Goal: Task Accomplishment & Management: Complete application form

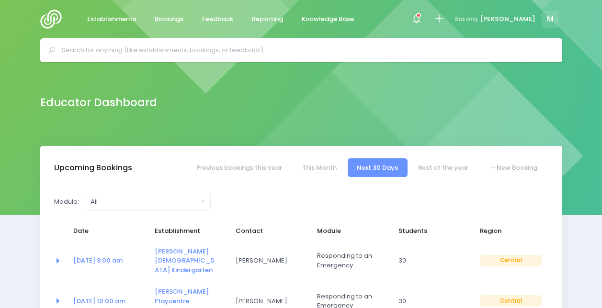
select select "5"
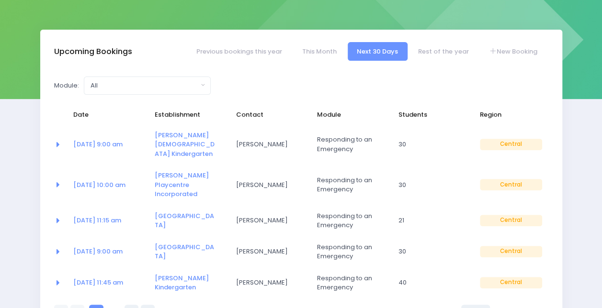
scroll to position [118, 0]
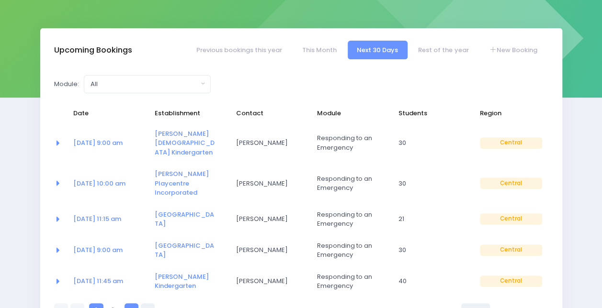
click at [130, 308] on icon at bounding box center [131, 310] width 2 height 0
select select "5"
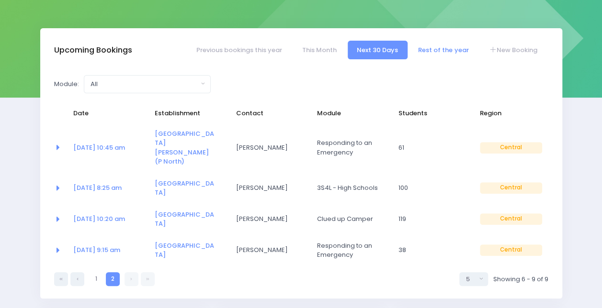
click at [430, 52] on link "Rest of the year" at bounding box center [443, 50] width 69 height 19
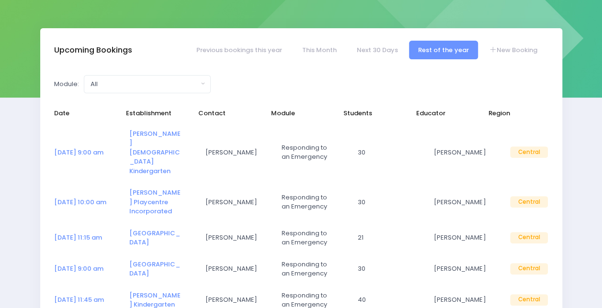
select select "5"
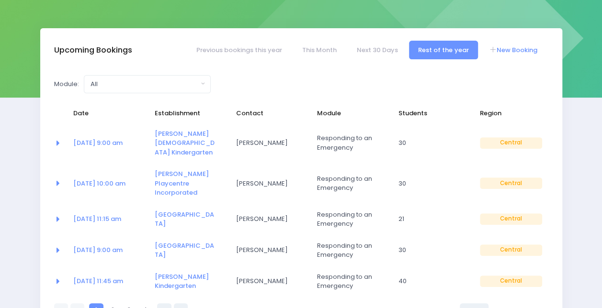
click at [516, 48] on link "New Booking" at bounding box center [512, 50] width 67 height 19
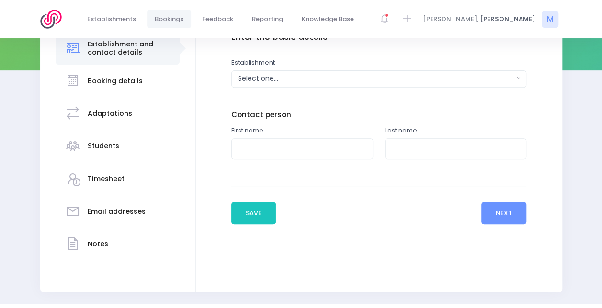
scroll to position [145, 0]
click at [265, 86] on button "Select one..." at bounding box center [378, 78] width 295 height 17
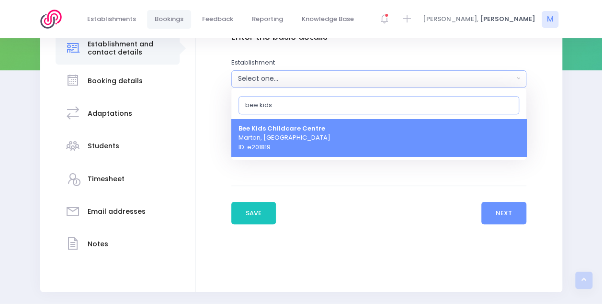
type input "bee kids"
click at [296, 138] on span "Bee Kids Childcare Centre [GEOGRAPHIC_DATA], [GEOGRAPHIC_DATA] ID: e201819" at bounding box center [284, 137] width 92 height 28
select select "201819"
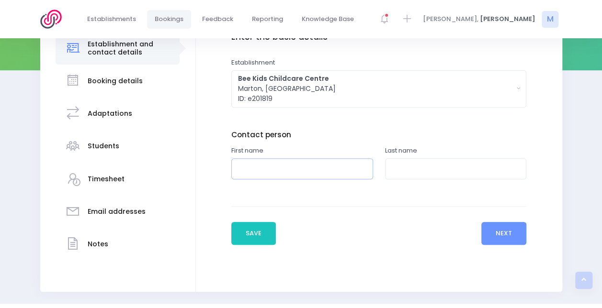
click at [305, 168] on input "text" at bounding box center [302, 169] width 142 height 22
type input "Steph"
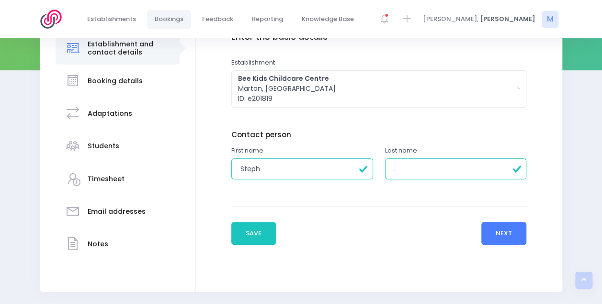
type input "."
click at [496, 228] on button "Next" at bounding box center [503, 233] width 45 height 23
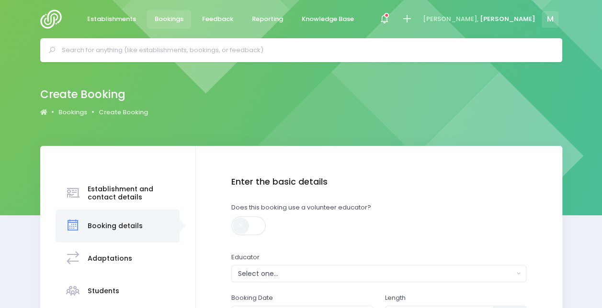
scroll to position [195, 0]
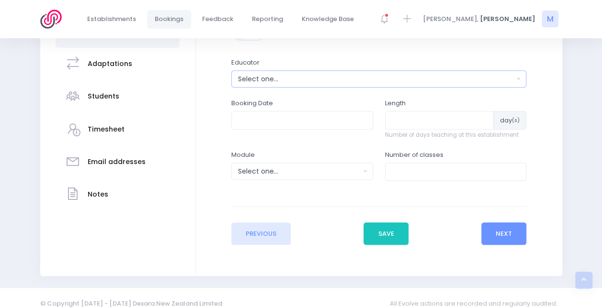
click at [277, 79] on div "Select one..." at bounding box center [376, 79] width 276 height 10
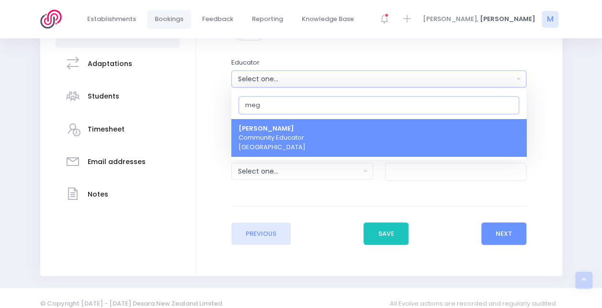
type input "meg"
click at [286, 145] on span "Megan Lawton Community Educator Central Region" at bounding box center [271, 138] width 67 height 28
select select "399566"
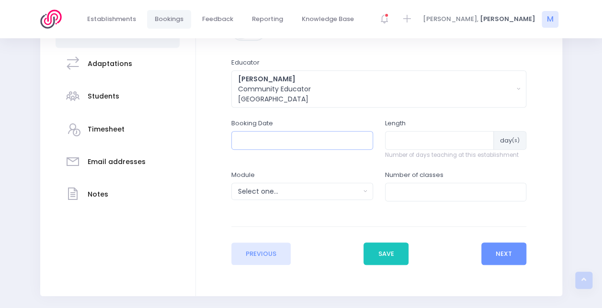
click at [293, 134] on input "text" at bounding box center [302, 140] width 142 height 18
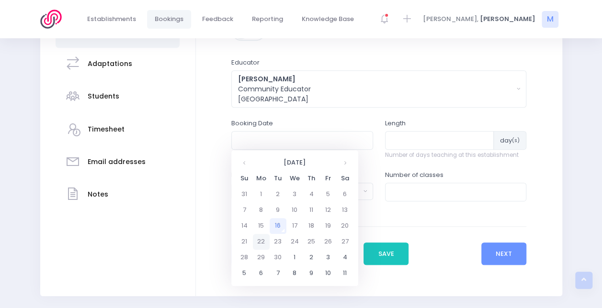
click at [260, 240] on td "22" at bounding box center [261, 242] width 17 height 16
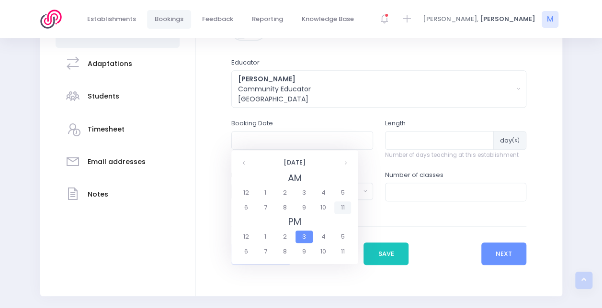
click at [342, 209] on span "11" at bounding box center [342, 207] width 17 height 12
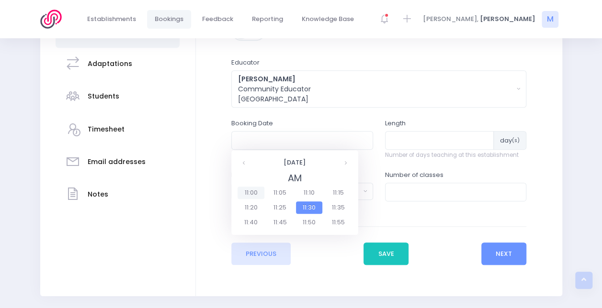
click at [253, 192] on span "11:00" at bounding box center [250, 193] width 27 height 12
type input "22/09/2025 11:00 AM"
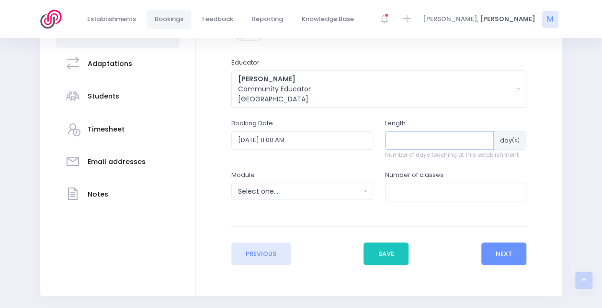
click at [399, 141] on input "number" at bounding box center [439, 140] width 109 height 18
type input "1"
click at [408, 190] on input "number" at bounding box center [456, 192] width 142 height 18
type input "1"
click at [355, 195] on div "Select one..." at bounding box center [299, 192] width 122 height 10
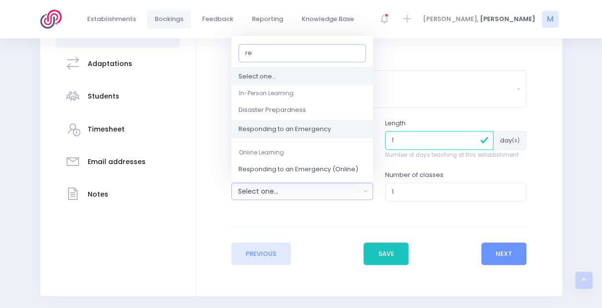
type input "re"
click at [273, 129] on span "Responding to an Emergency" at bounding box center [284, 129] width 92 height 10
select select "Responding to an Emergency"
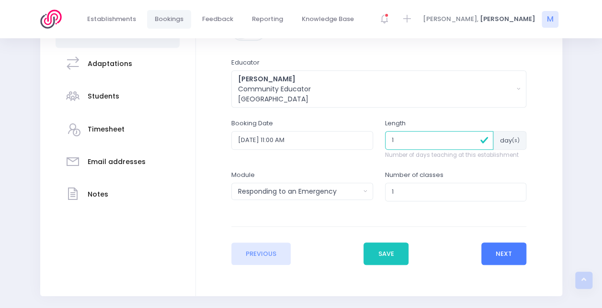
click at [499, 252] on button "Next" at bounding box center [503, 254] width 45 height 23
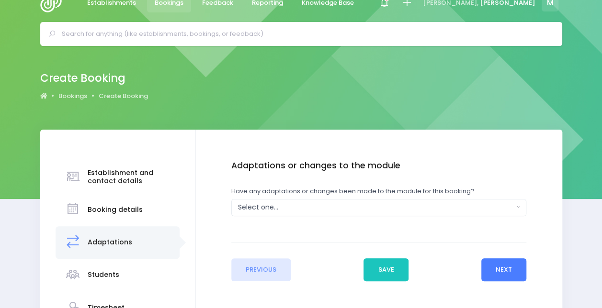
scroll to position [0, 0]
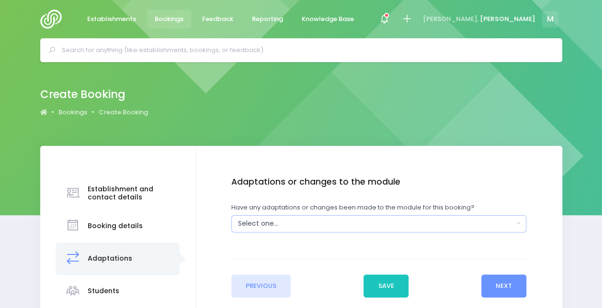
click at [285, 224] on div "Select one..." at bounding box center [376, 224] width 276 height 10
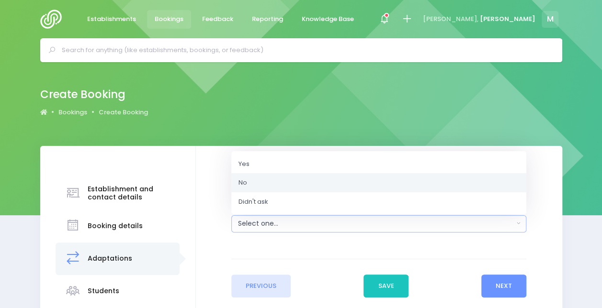
click at [268, 185] on link "No" at bounding box center [378, 182] width 295 height 19
select select "No"
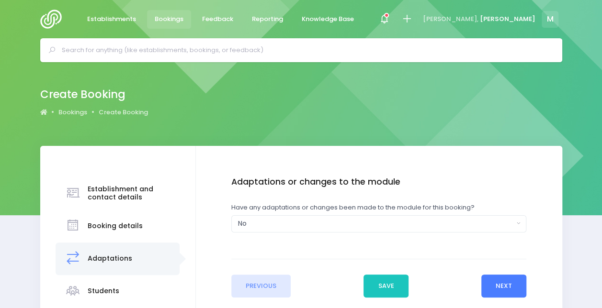
click at [507, 289] on button "Next" at bounding box center [503, 286] width 45 height 23
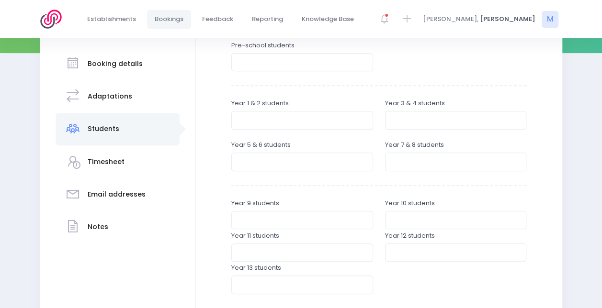
scroll to position [163, 0]
click at [292, 59] on input "number" at bounding box center [302, 62] width 142 height 18
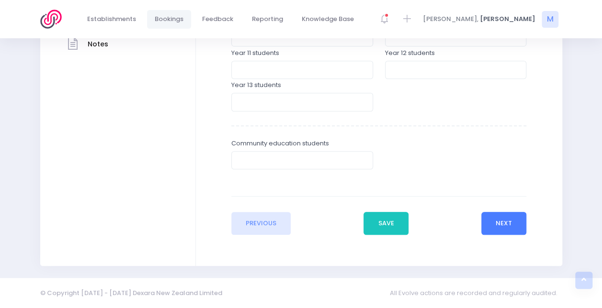
type input "23"
click at [510, 217] on button "Next" at bounding box center [503, 223] width 45 height 23
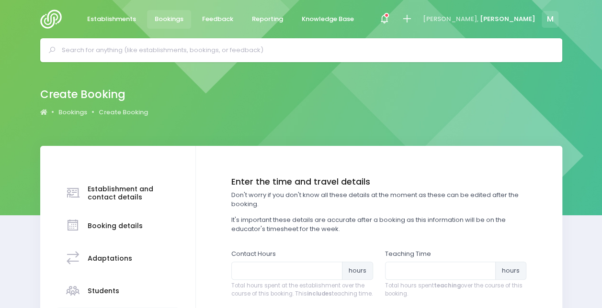
scroll to position [146, 0]
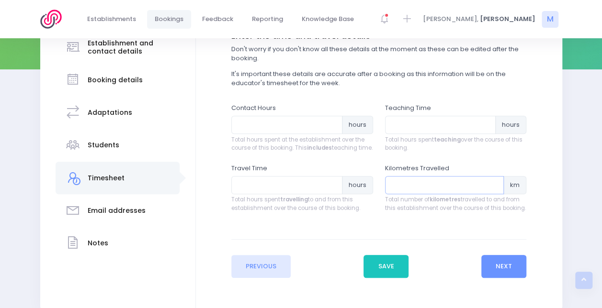
click at [405, 194] on input "number" at bounding box center [444, 185] width 119 height 18
type input "2"
click at [283, 191] on input "number" at bounding box center [286, 185] width 111 height 18
type input ".15"
click at [414, 132] on input "number" at bounding box center [440, 125] width 111 height 18
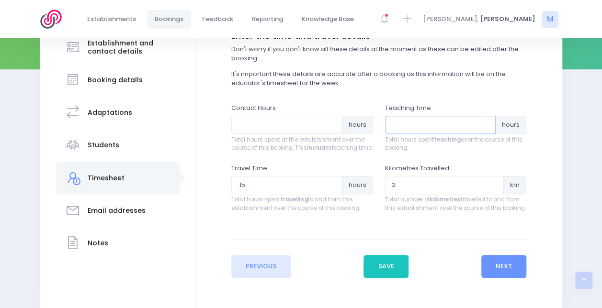
type input ".7"
type input ".75"
click at [299, 122] on input "number" at bounding box center [286, 125] width 111 height 18
type input "1"
click at [501, 276] on button "Next" at bounding box center [503, 266] width 45 height 23
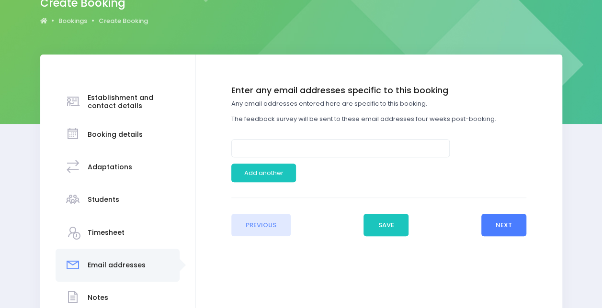
scroll to position [105, 0]
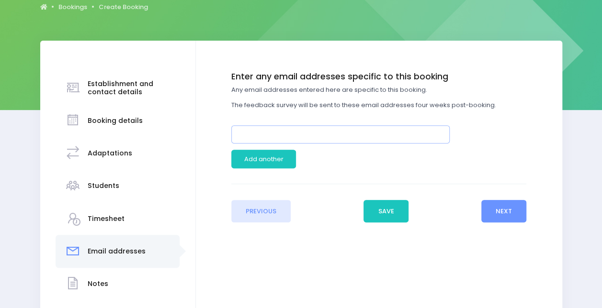
click at [302, 136] on input "email" at bounding box center [340, 134] width 218 height 18
type input "steph.beekids@gmail.com"
click at [503, 206] on button "Next" at bounding box center [503, 211] width 45 height 23
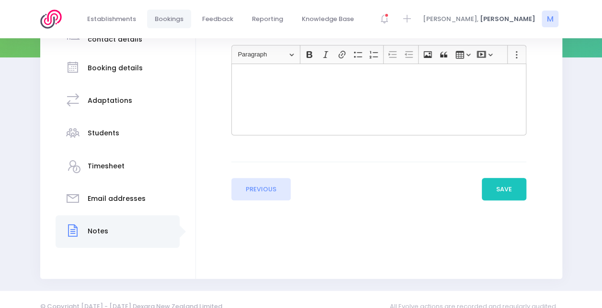
scroll to position [159, 0]
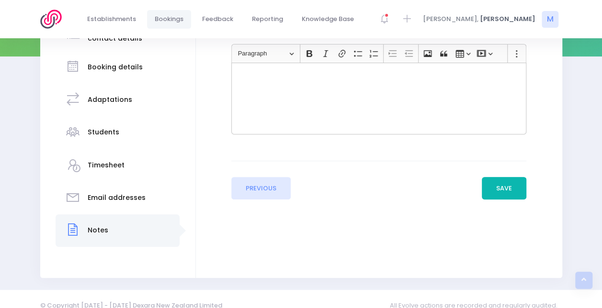
click at [503, 187] on button "Save" at bounding box center [503, 188] width 45 height 23
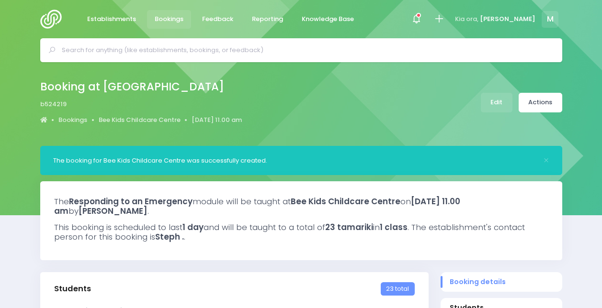
select select "5"
click at [539, 105] on link "Actions" at bounding box center [540, 103] width 44 height 20
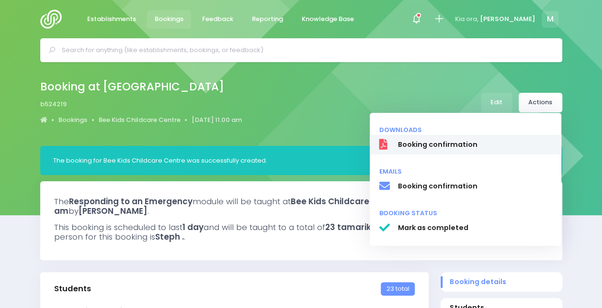
click at [438, 145] on span "Booking confirmation" at bounding box center [474, 145] width 154 height 10
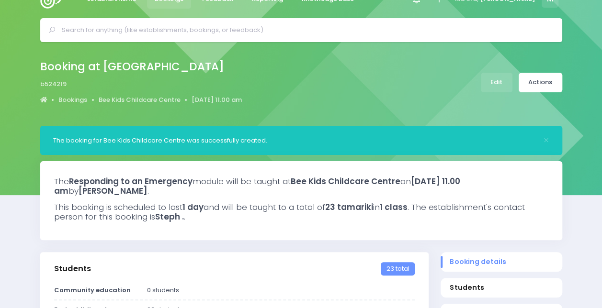
scroll to position [17, 0]
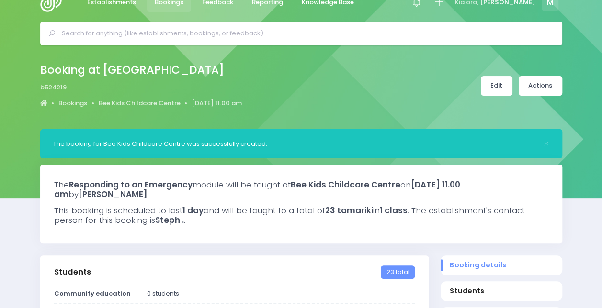
click at [490, 84] on link "Edit" at bounding box center [497, 86] width 32 height 20
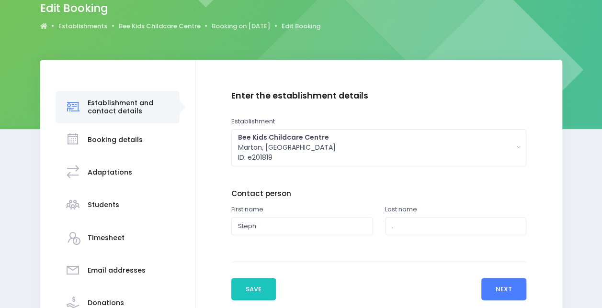
click at [494, 292] on button "Next" at bounding box center [503, 289] width 45 height 23
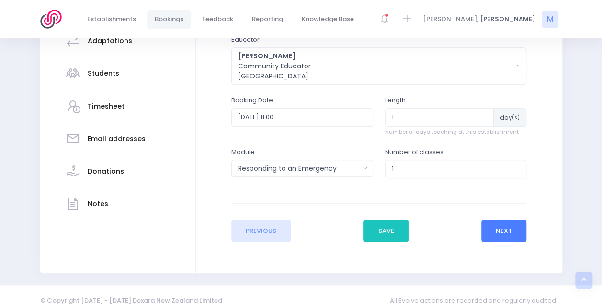
scroll to position [218, 0]
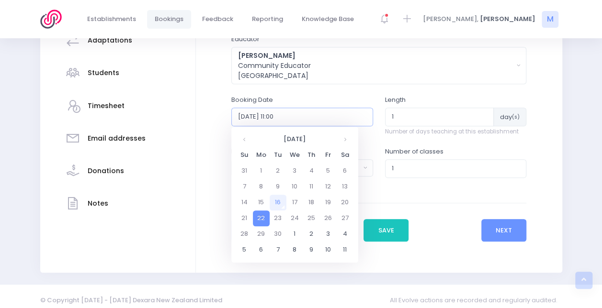
click at [337, 116] on input "2025-09-22 11:00" at bounding box center [302, 117] width 142 height 18
click at [261, 213] on td "22" at bounding box center [261, 219] width 17 height 16
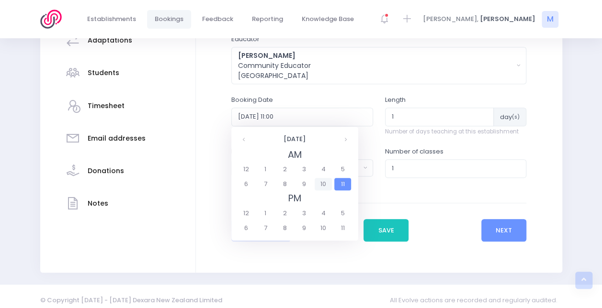
click at [327, 184] on span "10" at bounding box center [322, 184] width 17 height 12
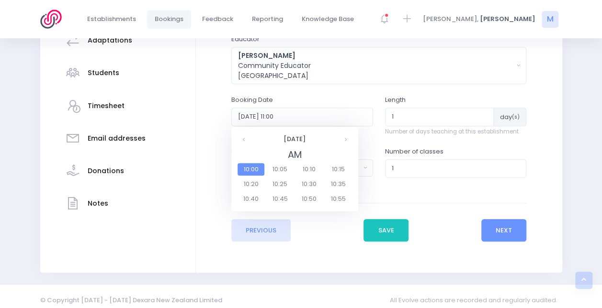
click at [253, 168] on span "10:00" at bounding box center [250, 169] width 27 height 12
type input "2025-09-22 10:00"
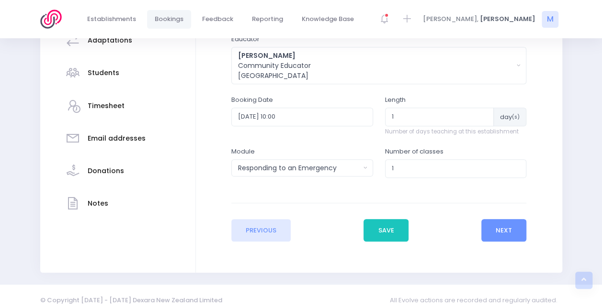
click at [112, 195] on div "Notes" at bounding box center [117, 203] width 105 height 23
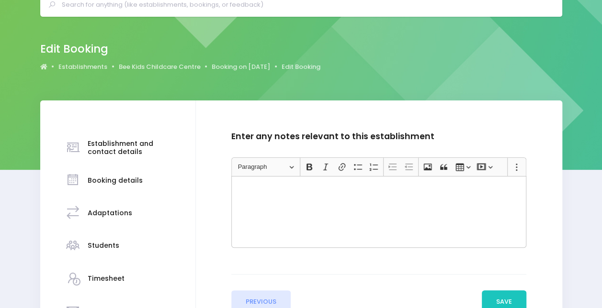
scroll to position [46, 0]
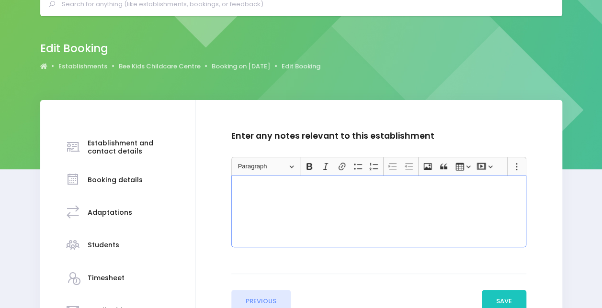
click at [285, 201] on div "Rich Text Editor, main" at bounding box center [378, 212] width 295 height 72
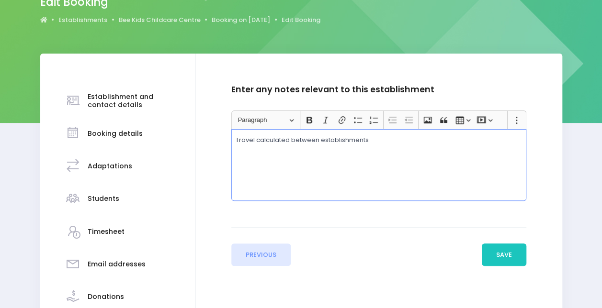
scroll to position [93, 0]
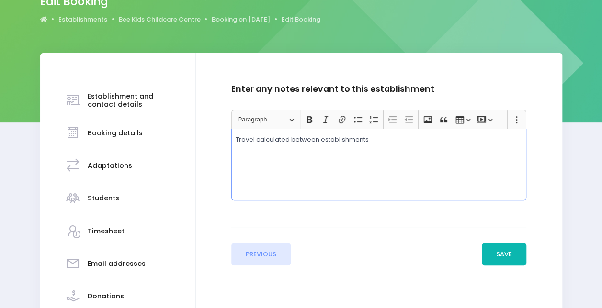
click at [498, 251] on button "Save" at bounding box center [503, 254] width 45 height 23
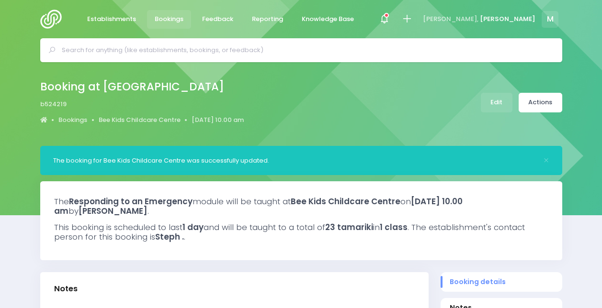
select select "5"
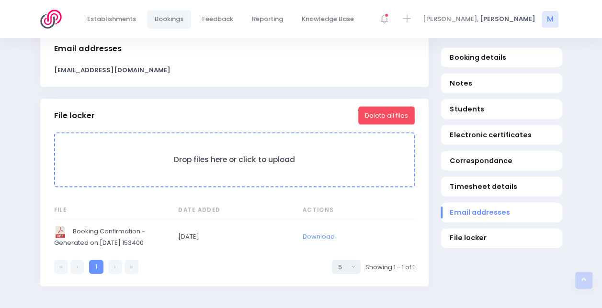
scroll to position [917, 0]
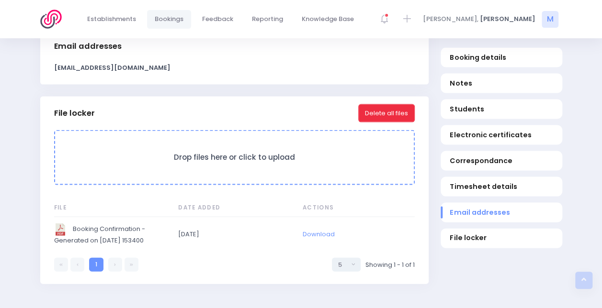
click at [398, 111] on button "Delete all files" at bounding box center [386, 113] width 56 height 18
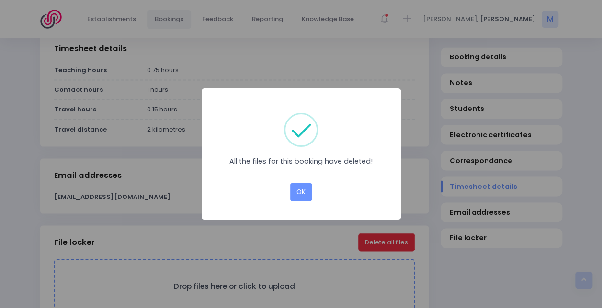
scroll to position [760, 0]
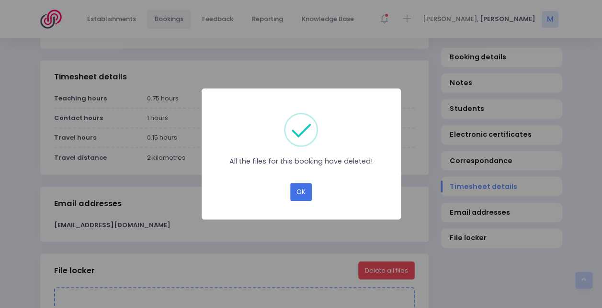
click at [307, 196] on button "OK" at bounding box center [301, 192] width 22 height 18
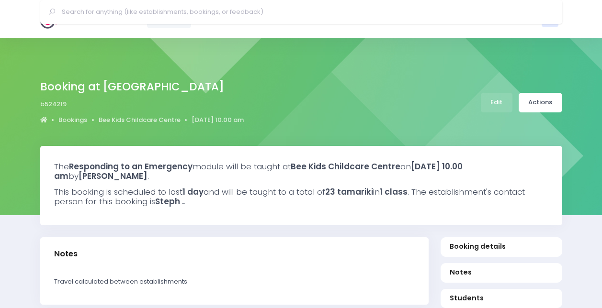
select select "5"
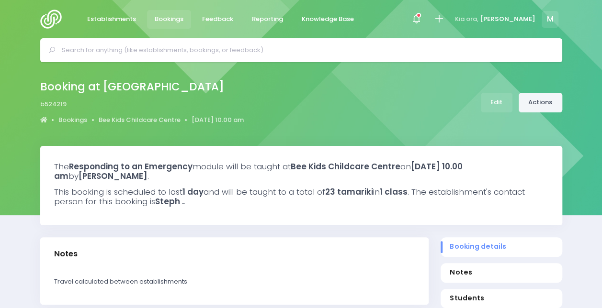
click at [539, 106] on link "Actions" at bounding box center [540, 103] width 44 height 20
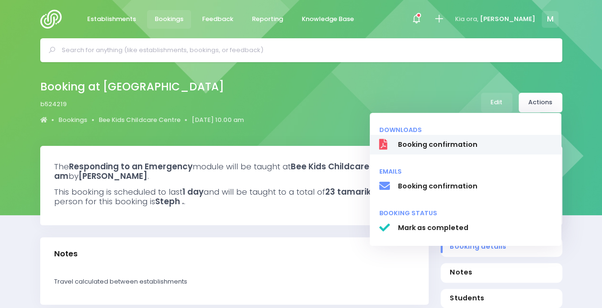
click at [432, 151] on link "Booking confirmation" at bounding box center [464, 145] width 191 height 20
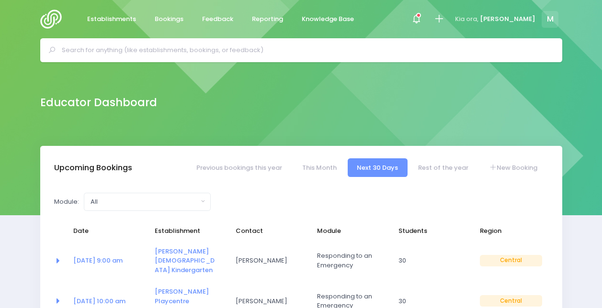
select select "5"
click at [430, 167] on link "Rest of the year" at bounding box center [443, 167] width 69 height 19
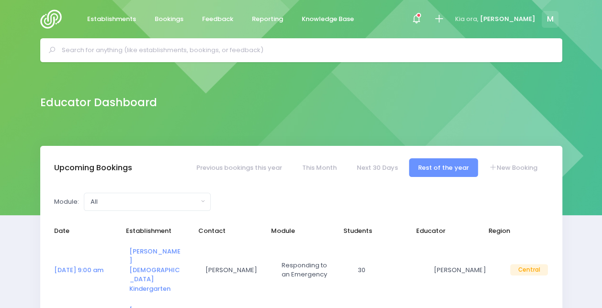
select select "5"
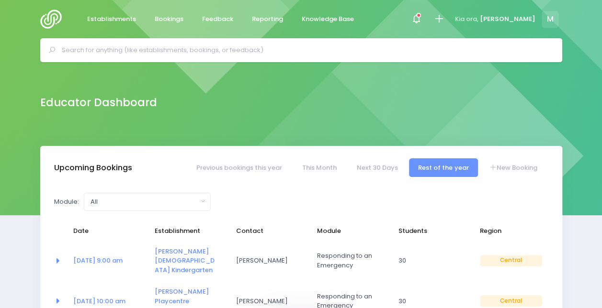
scroll to position [169, 0]
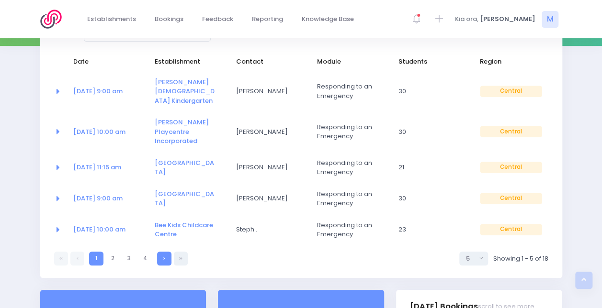
click at [166, 252] on link at bounding box center [164, 259] width 14 height 14
select select "5"
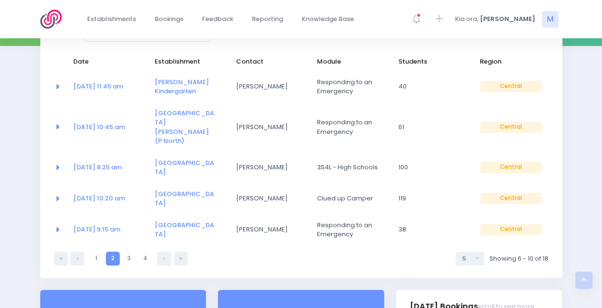
click at [166, 252] on link at bounding box center [164, 259] width 14 height 14
select select "5"
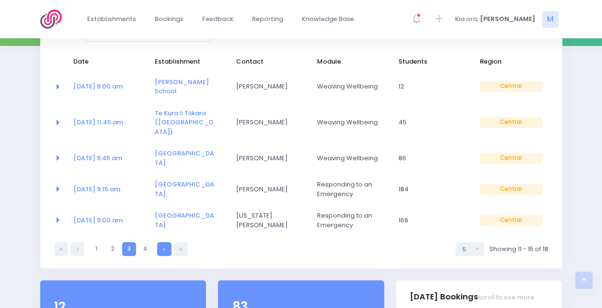
click at [166, 242] on link at bounding box center [164, 249] width 14 height 14
select select "5"
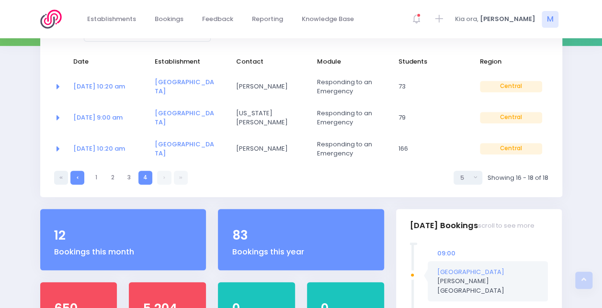
click at [82, 174] on link at bounding box center [77, 178] width 14 height 14
select select "5"
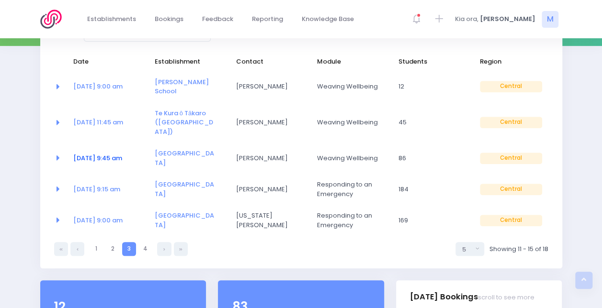
click at [116, 154] on link "17 Oct at 9:45 am" at bounding box center [97, 158] width 49 height 9
click at [166, 242] on link at bounding box center [164, 249] width 14 height 14
select select "5"
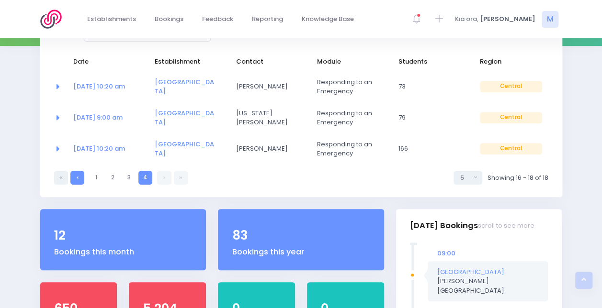
click at [81, 177] on link at bounding box center [77, 178] width 14 height 14
select select "5"
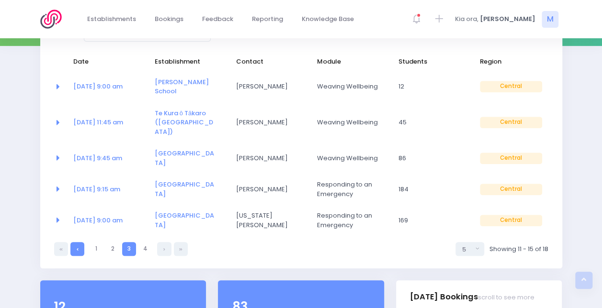
click at [78, 242] on link at bounding box center [77, 249] width 14 height 14
select select "5"
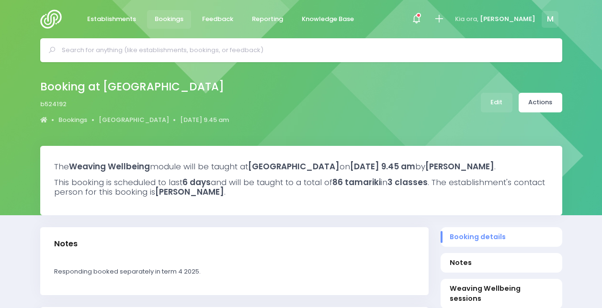
select select "5"
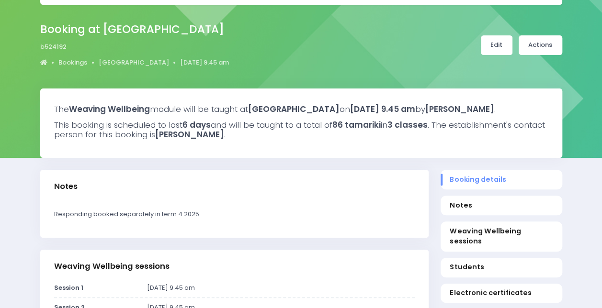
click at [488, 42] on link "Edit" at bounding box center [497, 45] width 32 height 20
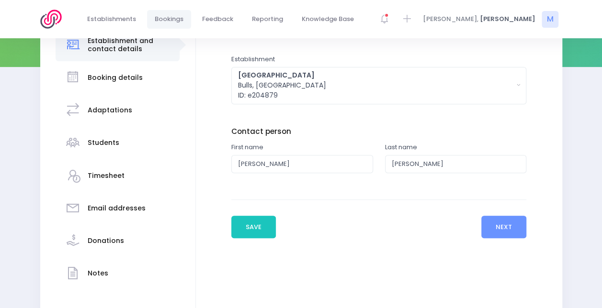
scroll to position [149, 0]
click at [117, 177] on h3 "Timesheet" at bounding box center [106, 175] width 37 height 8
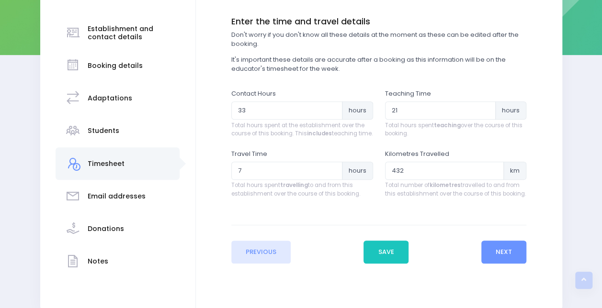
scroll to position [130, 0]
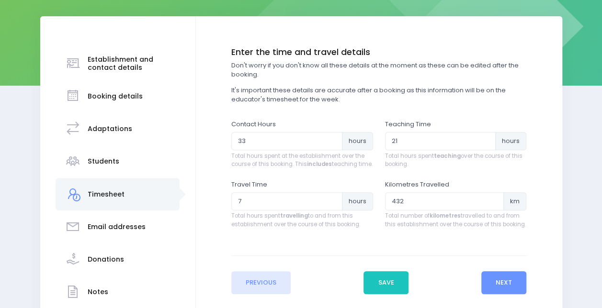
click at [111, 99] on h3 "Booking details" at bounding box center [115, 96] width 55 height 8
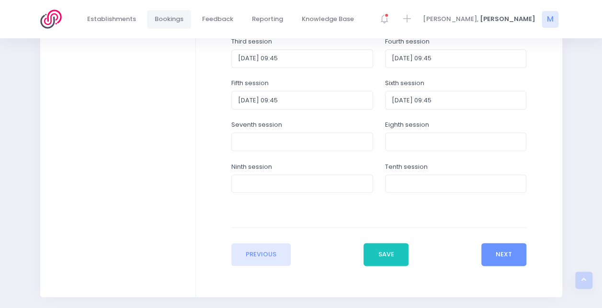
scroll to position [405, 0]
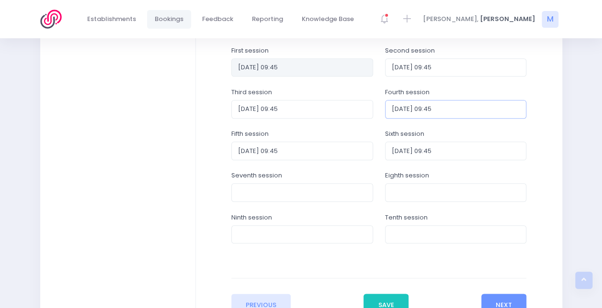
click at [408, 112] on input "2025-11-07 09:45" at bounding box center [456, 109] width 142 height 18
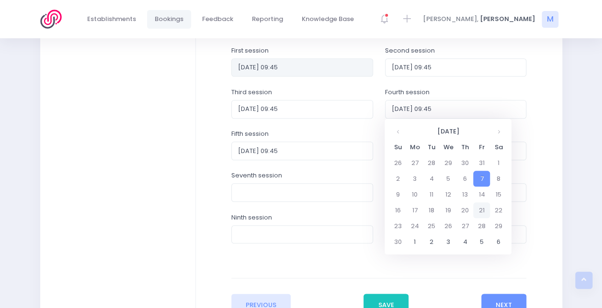
click at [481, 211] on td "21" at bounding box center [481, 210] width 17 height 16
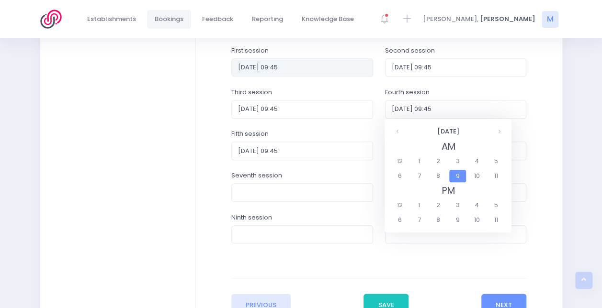
click at [458, 176] on span "9" at bounding box center [457, 176] width 17 height 12
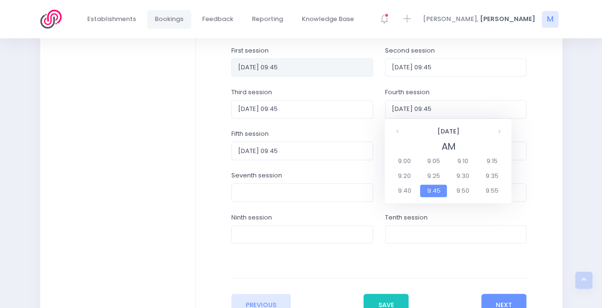
click at [438, 195] on span "9:45" at bounding box center [433, 191] width 27 height 12
type input "2025-11-21 09:45"
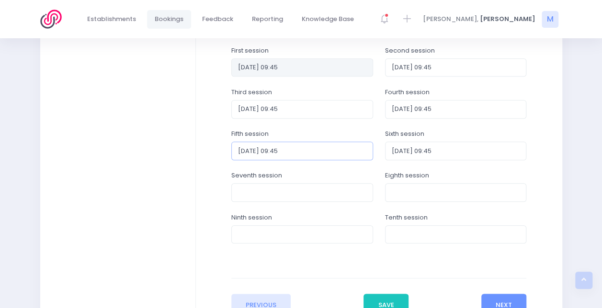
click at [318, 147] on input "2025-11-14 09:45" at bounding box center [302, 151] width 142 height 18
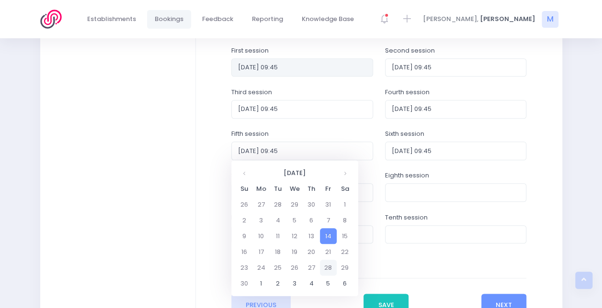
click at [328, 267] on td "28" at bounding box center [328, 268] width 17 height 16
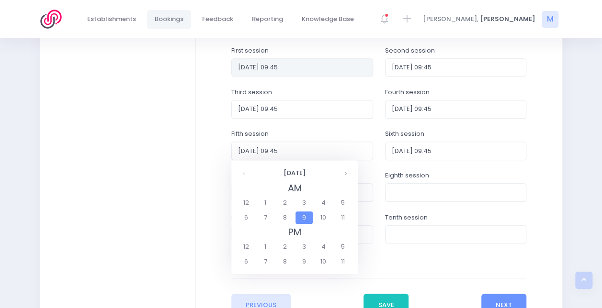
click at [302, 216] on span "9" at bounding box center [303, 218] width 17 height 12
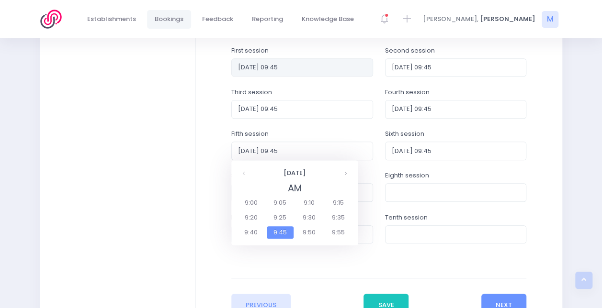
click at [286, 231] on span "9:45" at bounding box center [280, 232] width 27 height 12
type input "2025-11-28 09:45"
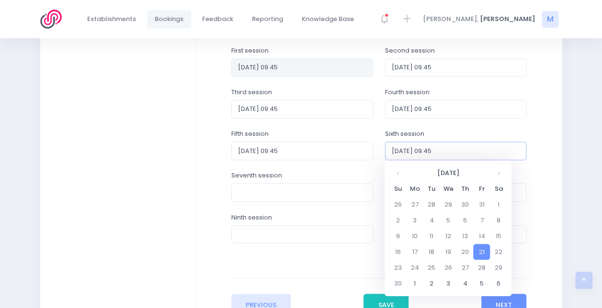
click at [432, 148] on input "2025-11-21 09:45" at bounding box center [456, 151] width 142 height 18
click at [501, 176] on th at bounding box center [498, 173] width 17 height 16
click at [411, 207] on td "1" at bounding box center [414, 205] width 17 height 16
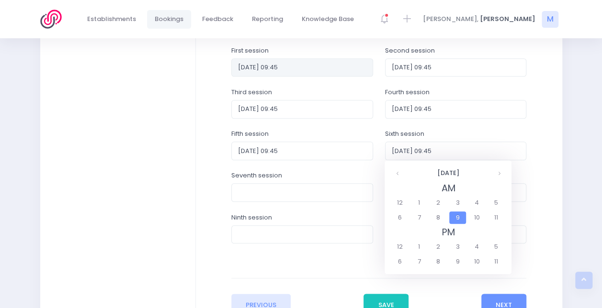
click at [457, 221] on span "9" at bounding box center [457, 218] width 17 height 12
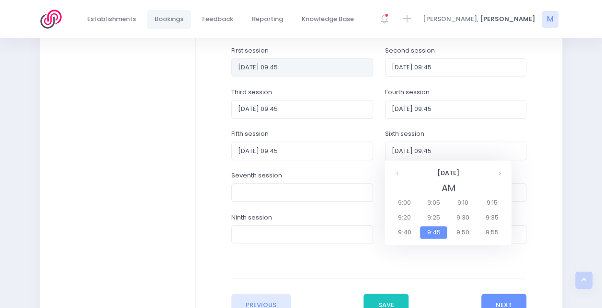
click at [444, 230] on span "9:45" at bounding box center [433, 232] width 27 height 12
type input "2025-12-01 09:45"
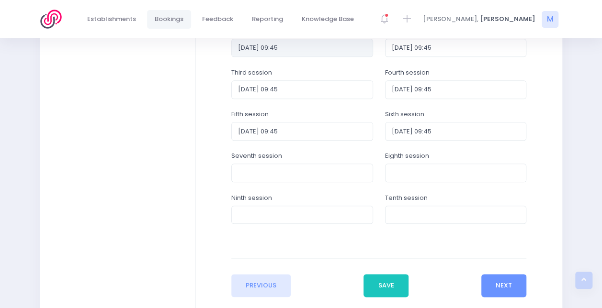
scroll to position [425, 0]
click at [398, 285] on button "Save" at bounding box center [385, 285] width 45 height 23
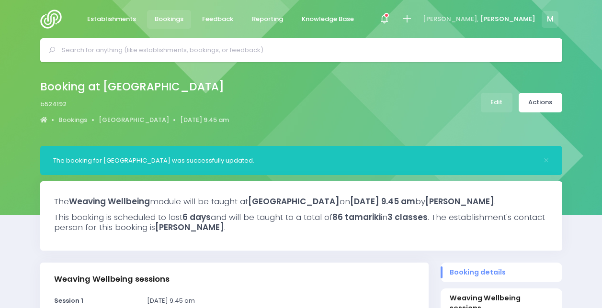
select select "5"
click at [51, 20] on img at bounding box center [53, 19] width 27 height 19
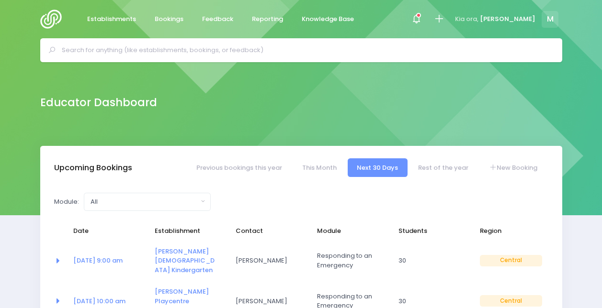
select select "5"
click at [501, 168] on link "New Booking" at bounding box center [512, 167] width 67 height 19
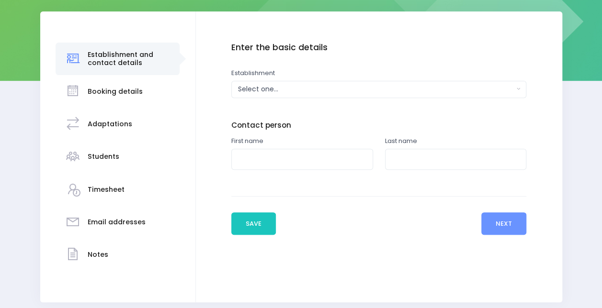
scroll to position [134, 0]
click at [257, 88] on div "Select one..." at bounding box center [376, 89] width 276 height 10
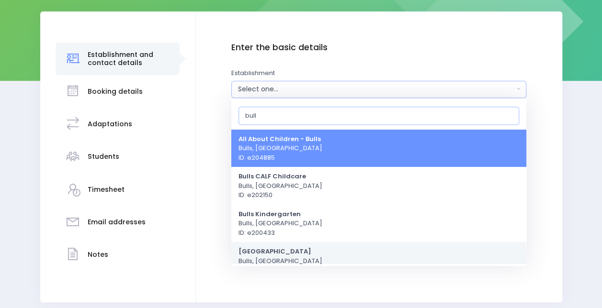
type input "bull"
click at [293, 247] on strong "[GEOGRAPHIC_DATA]" at bounding box center [274, 251] width 73 height 9
select select "204879"
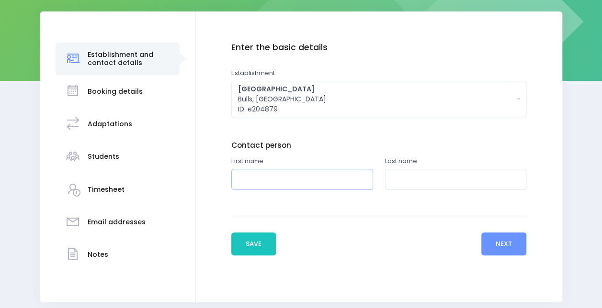
click at [279, 180] on input "text" at bounding box center [302, 180] width 142 height 22
type input "Jen"
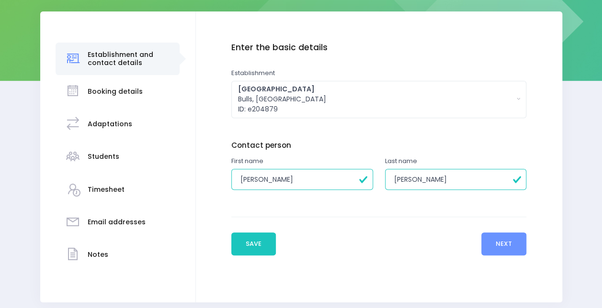
type input "Weir"
click at [358, 236] on div "Previous Save Next" at bounding box center [378, 236] width 295 height 39
click at [508, 247] on button "Next" at bounding box center [503, 244] width 45 height 23
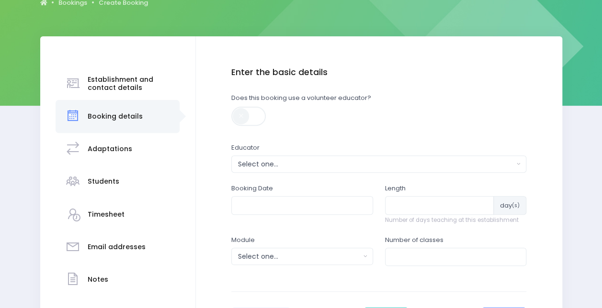
scroll to position [110, 0]
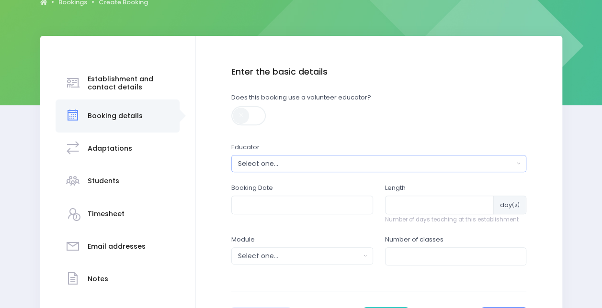
click at [297, 163] on div "Select one..." at bounding box center [376, 164] width 276 height 10
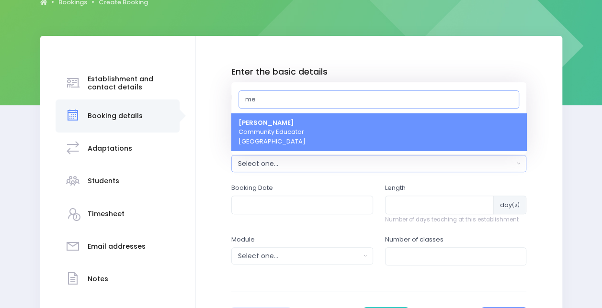
type input "me"
click at [299, 125] on span "Megan Lawton Community Educator Central Region" at bounding box center [271, 132] width 67 height 28
select select "399566"
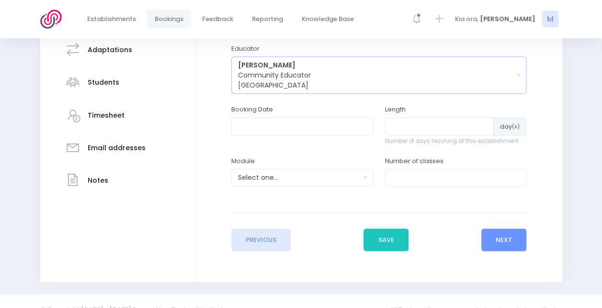
scroll to position [209, 0]
click at [300, 132] on input "text" at bounding box center [302, 126] width 142 height 18
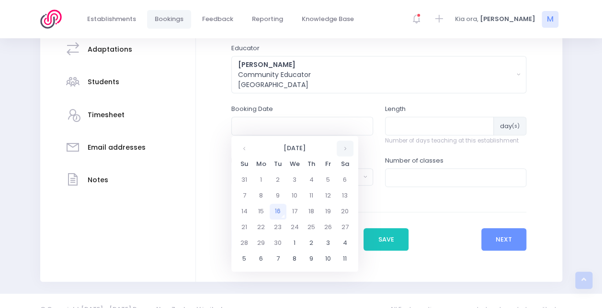
click at [342, 148] on th at bounding box center [344, 149] width 17 height 16
click at [279, 194] on td "7" at bounding box center [277, 196] width 17 height 16
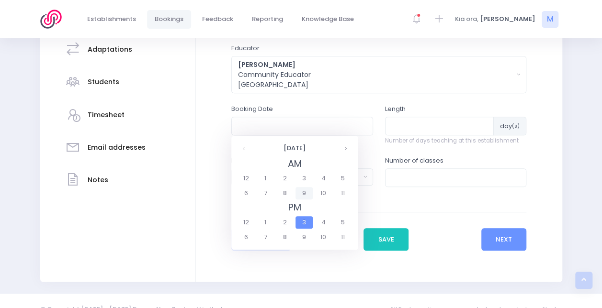
click at [306, 194] on span "9" at bounding box center [303, 193] width 17 height 12
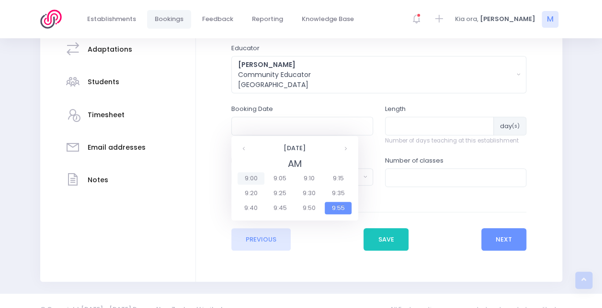
click at [254, 178] on span "9:00" at bounding box center [250, 178] width 27 height 12
type input "07/10/2025 09:00 AM"
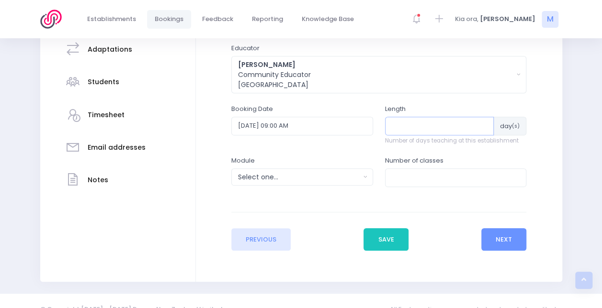
click at [394, 128] on input "number" at bounding box center [439, 126] width 109 height 18
type input "2"
click at [404, 176] on input "number" at bounding box center [456, 177] width 142 height 18
type input "4"
click at [339, 174] on div "Select one..." at bounding box center [299, 177] width 122 height 10
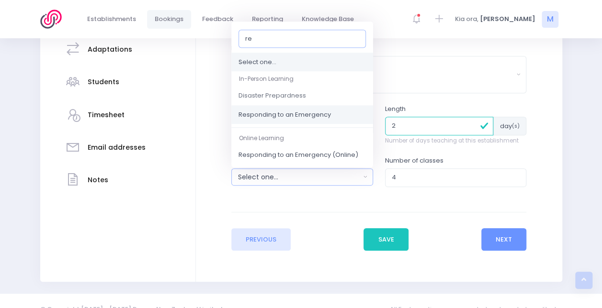
type input "re"
click at [296, 119] on link "Responding to an Emergency" at bounding box center [302, 114] width 142 height 19
select select "Responding to an Emergency"
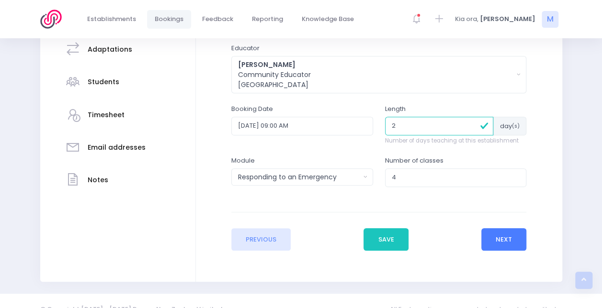
click at [498, 245] on button "Next" at bounding box center [503, 239] width 45 height 23
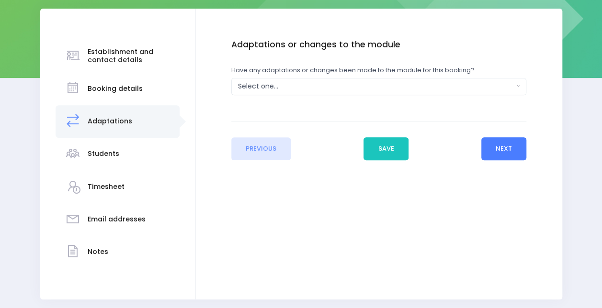
scroll to position [139, 0]
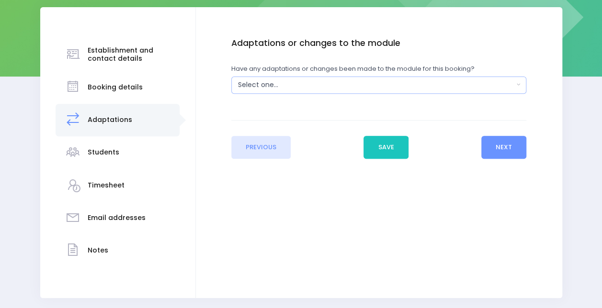
click at [280, 85] on div "Select one..." at bounding box center [376, 85] width 276 height 10
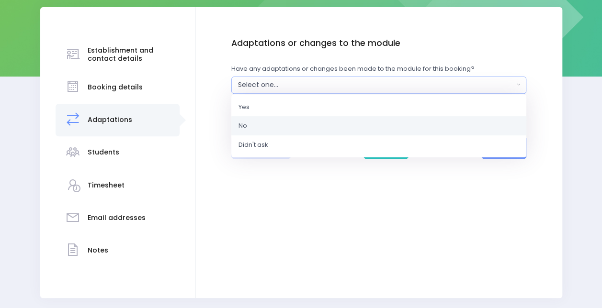
click at [252, 120] on link "No" at bounding box center [378, 125] width 295 height 19
select select "No"
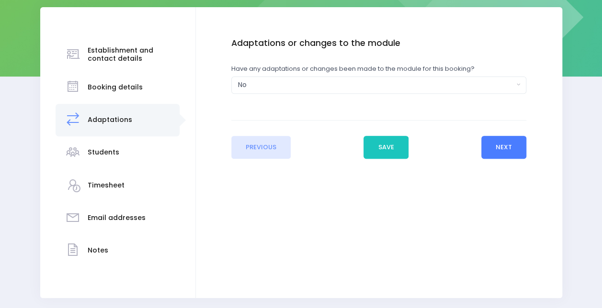
click at [503, 152] on button "Next" at bounding box center [503, 147] width 45 height 23
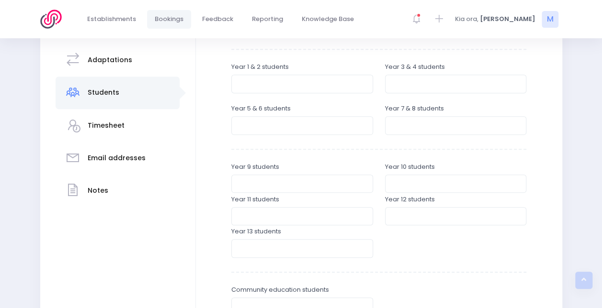
scroll to position [200, 0]
click at [409, 123] on input "number" at bounding box center [456, 124] width 142 height 18
type input "45"
click at [324, 104] on div "Year 5 & 6 students" at bounding box center [302, 118] width 142 height 31
click at [307, 124] on input "number" at bounding box center [302, 124] width 142 height 18
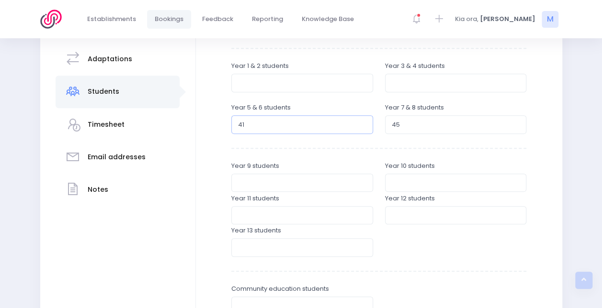
type input "41"
click at [420, 81] on input "number" at bounding box center [456, 83] width 142 height 18
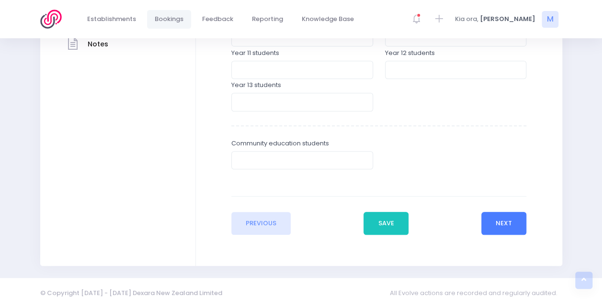
type input "26"
click at [494, 224] on button "Next" at bounding box center [503, 223] width 45 height 23
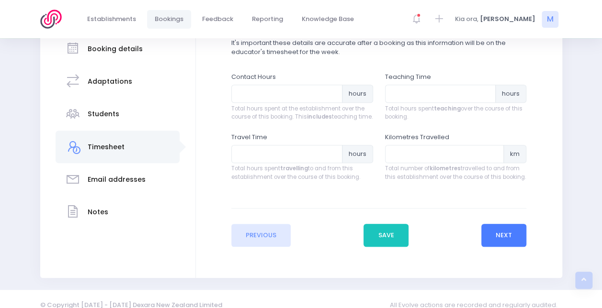
scroll to position [178, 0]
click at [274, 162] on input "number" at bounding box center [286, 154] width 111 height 18
type input "72"
click at [418, 159] on input "number" at bounding box center [444, 154] width 119 height 18
type input "72"
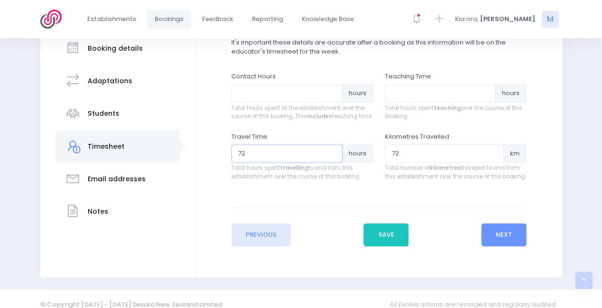
drag, startPoint x: 291, startPoint y: 166, endPoint x: 211, endPoint y: 160, distance: 80.6
click at [211, 160] on div "Enter the basic details Establishment Select one... ** Do not use, double up **…" at bounding box center [378, 123] width 347 height 247
type input "1"
type input "2.25"
drag, startPoint x: 429, startPoint y: 161, endPoint x: 348, endPoint y: 171, distance: 81.1
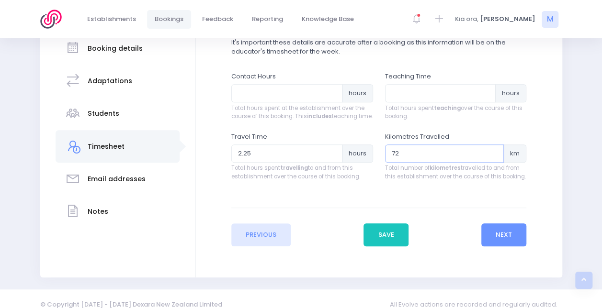
click at [348, 171] on div "Travel Time 2.25 hours Total hours spent travelling to and from this establishm…" at bounding box center [378, 162] width 307 height 60
type input "144"
click at [423, 97] on input "number" at bounding box center [440, 93] width 111 height 18
type input "5.5"
click at [300, 96] on input "number" at bounding box center [286, 93] width 111 height 18
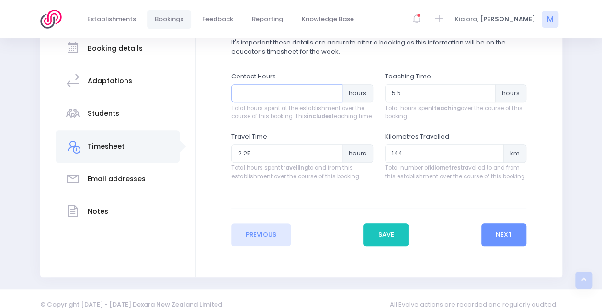
click at [300, 96] on input "number" at bounding box center [286, 93] width 111 height 18
type input "8"
click at [499, 240] on button "Next" at bounding box center [503, 235] width 45 height 23
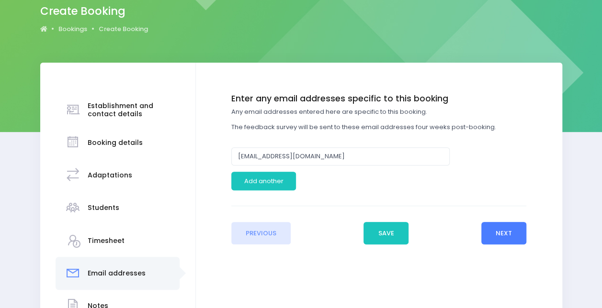
scroll to position [89, 0]
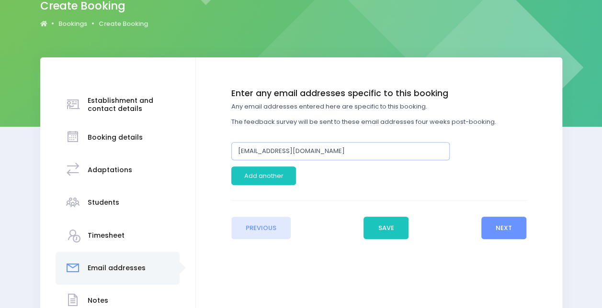
drag, startPoint x: 254, startPoint y: 153, endPoint x: 224, endPoint y: 154, distance: 29.2
click at [224, 154] on div "Enter the basic details Establishment Select one... ** Do not use, double up **…" at bounding box center [378, 164] width 347 height 151
type input "[EMAIL_ADDRESS][DOMAIN_NAME]"
click at [513, 230] on button "Next" at bounding box center [503, 228] width 45 height 23
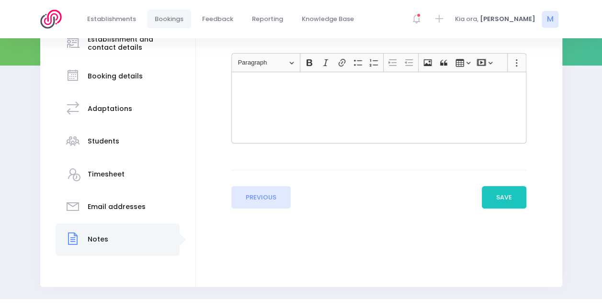
scroll to position [157, 0]
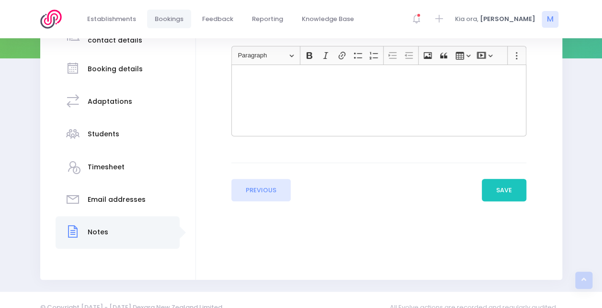
click at [474, 130] on div "Rich Text Editor, main" at bounding box center [378, 101] width 295 height 72
click at [510, 187] on button "Save" at bounding box center [503, 190] width 45 height 23
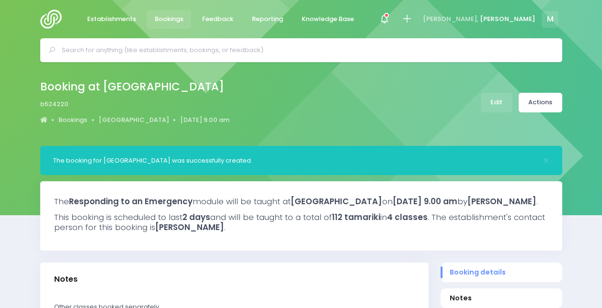
select select "5"
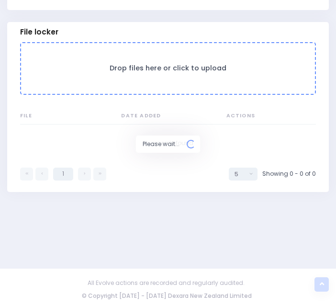
scroll to position [841, 0]
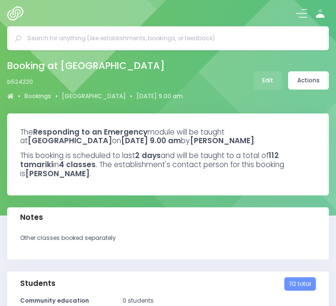
select select "5"
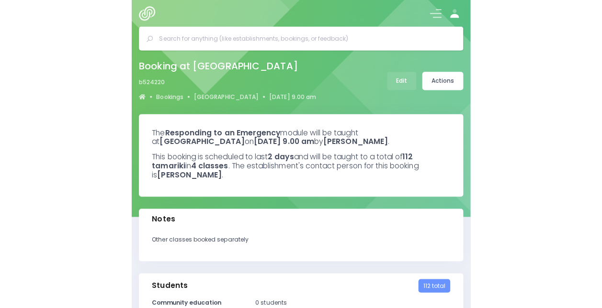
scroll to position [736, 0]
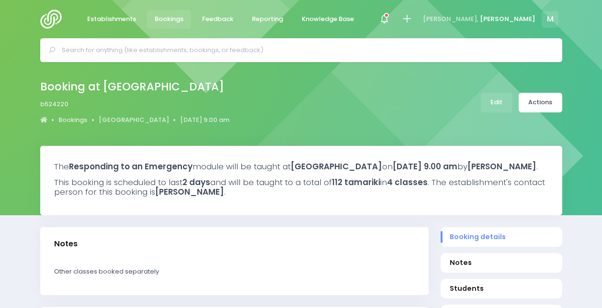
select select "5"
click at [547, 103] on link "Actions" at bounding box center [540, 103] width 44 height 20
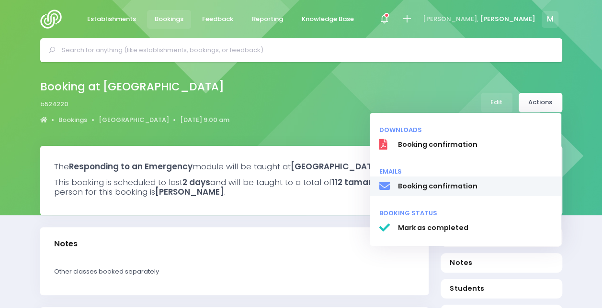
click at [436, 188] on span "Booking confirmation" at bounding box center [474, 186] width 154 height 10
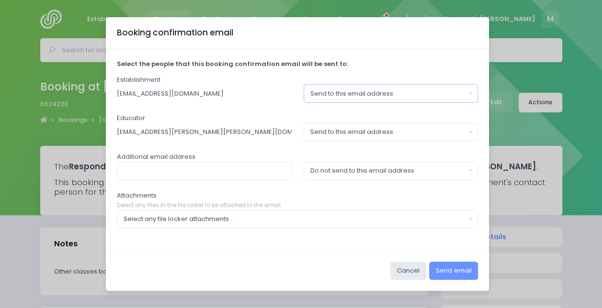
click at [336, 96] on div "Send to this email address" at bounding box center [387, 94] width 155 height 10
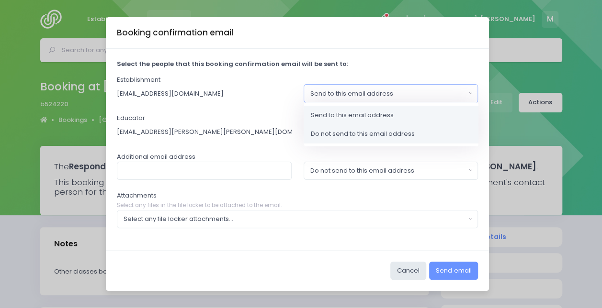
click at [324, 132] on span "Do not send to this email address" at bounding box center [363, 134] width 104 height 10
select select "no_email"
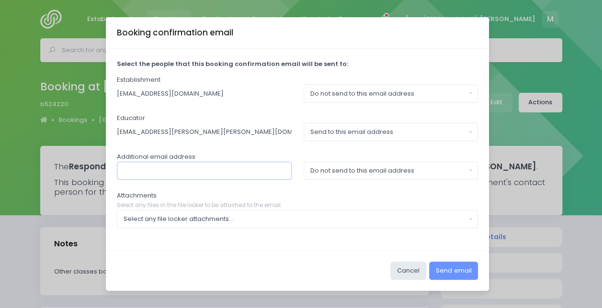
click at [282, 167] on input "text" at bounding box center [204, 171] width 175 height 18
type input "[EMAIL_ADDRESS][DOMAIN_NAME]"
click at [330, 179] on button "Do not send to this email address" at bounding box center [390, 171] width 175 height 18
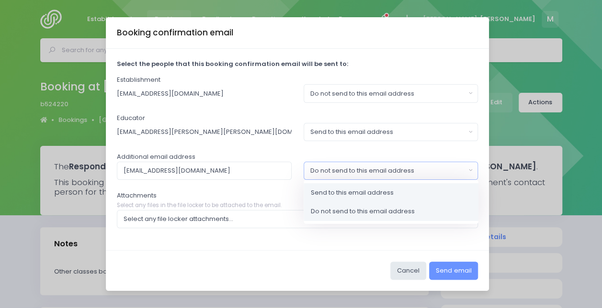
click at [326, 188] on span "Send to this email address" at bounding box center [352, 193] width 83 height 10
select select "send"
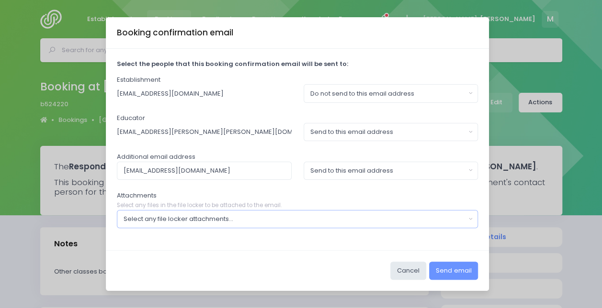
click at [252, 225] on button "Select any file locker attachments..." at bounding box center [297, 219] width 361 height 18
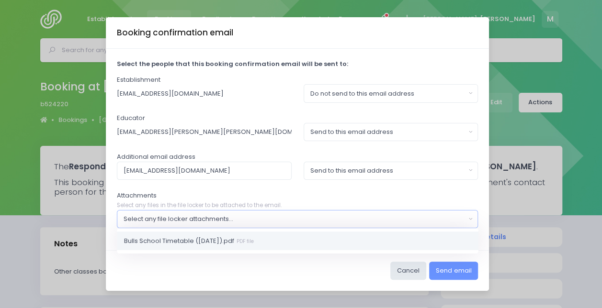
click at [236, 236] on span "Bulls School Timetable (October 2025).pdf PDF file" at bounding box center [189, 241] width 130 height 10
select select "11334"
click at [452, 271] on button "Send email" at bounding box center [453, 271] width 49 height 18
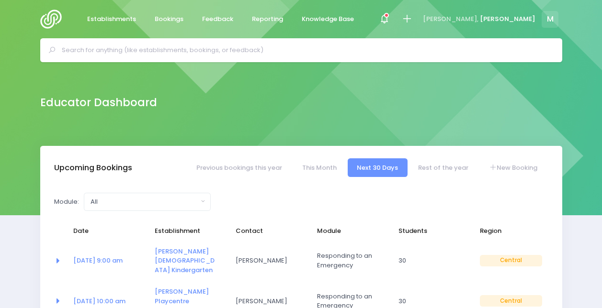
select select "5"
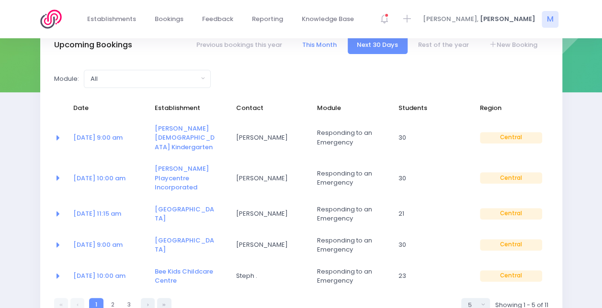
scroll to position [158, 0]
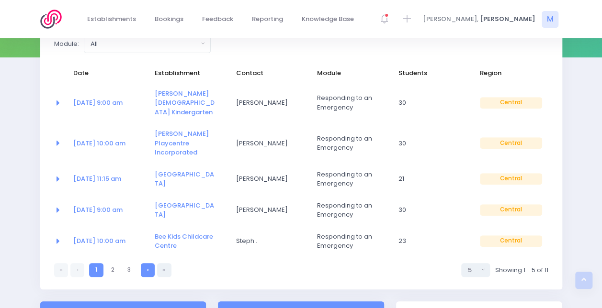
click at [150, 263] on link at bounding box center [148, 270] width 14 height 14
select select "5"
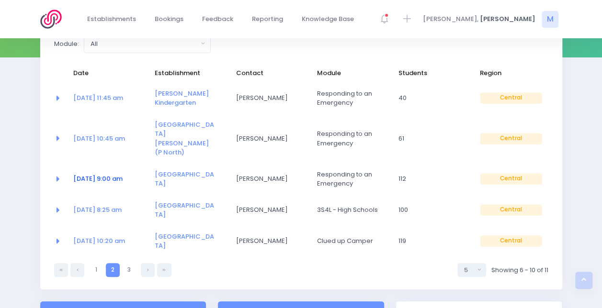
click at [116, 174] on link "[DATE] 9:00 am" at bounding box center [97, 178] width 49 height 9
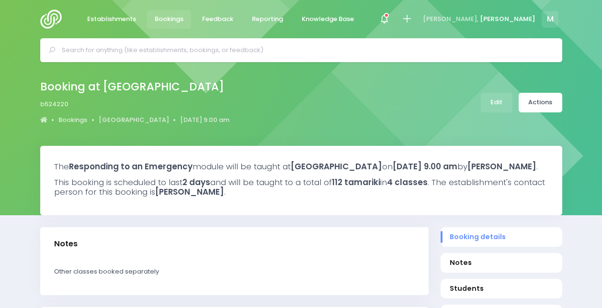
select select "5"
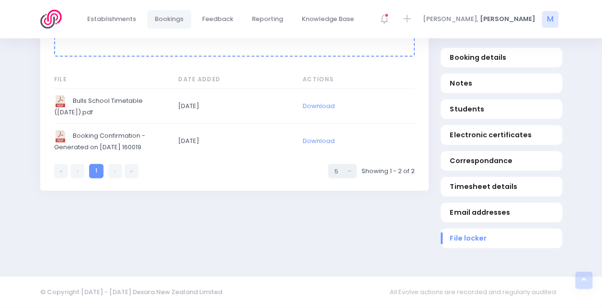
scroll to position [886, 0]
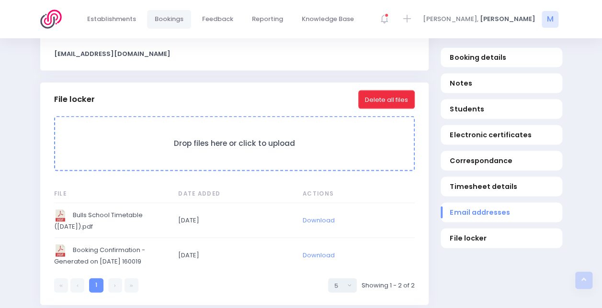
click at [396, 108] on button "Delete all files" at bounding box center [386, 99] width 56 height 18
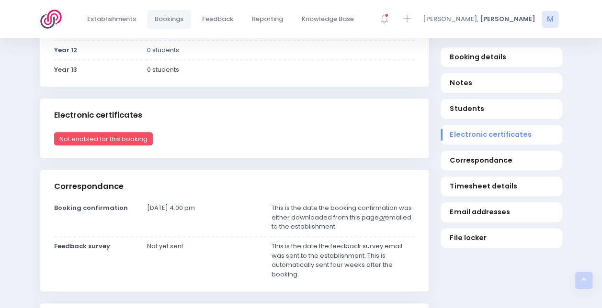
scroll to position [473, 0]
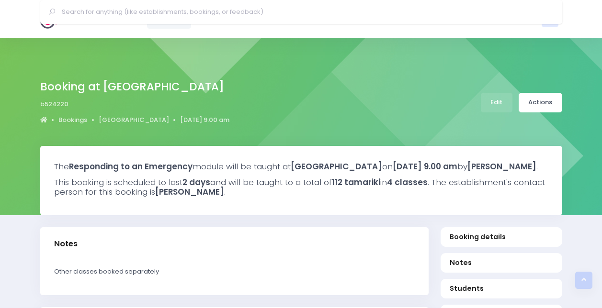
select select "5"
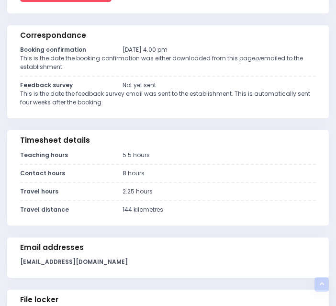
scroll to position [809, 0]
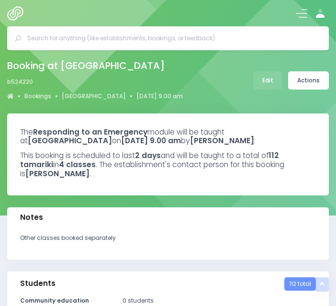
select select "5"
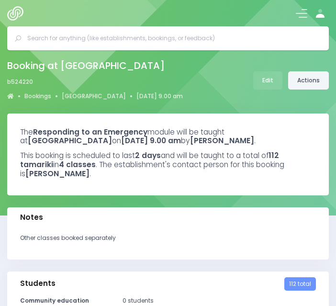
click at [308, 76] on link "Actions" at bounding box center [308, 80] width 41 height 18
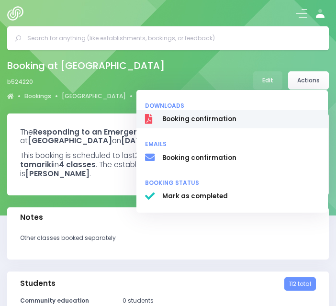
click at [232, 120] on span "Booking confirmation" at bounding box center [240, 120] width 157 height 10
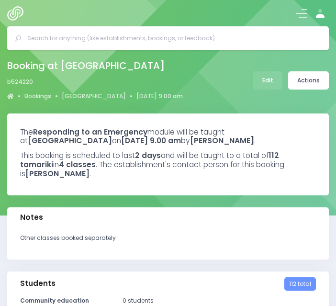
click at [74, 17] on div at bounding box center [168, 13] width 336 height 26
select select "5"
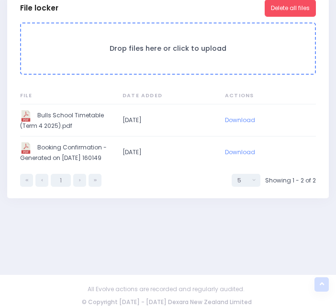
scroll to position [834, 0]
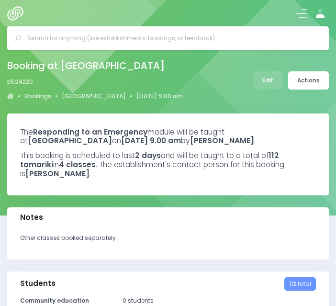
select select "5"
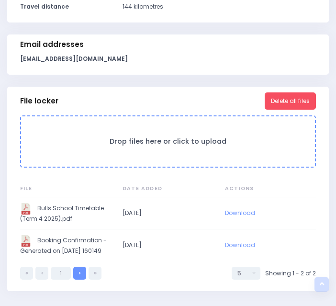
click at [76, 280] on link at bounding box center [79, 273] width 13 height 13
select select "5"
click at [45, 280] on link at bounding box center [41, 273] width 13 height 13
select select "5"
click at [45, 280] on link at bounding box center [41, 273] width 13 height 13
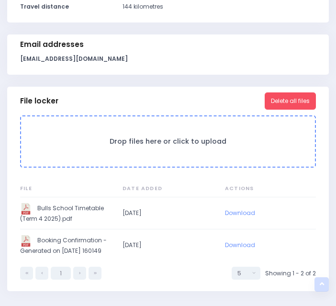
select select "5"
click at [45, 280] on link at bounding box center [41, 273] width 13 height 13
select select "5"
click at [78, 280] on link at bounding box center [79, 273] width 13 height 13
select select "5"
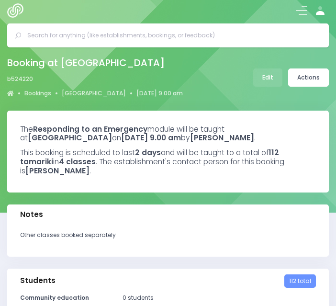
scroll to position [0, 0]
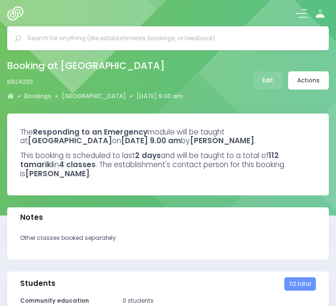
click at [12, 18] on img at bounding box center [17, 13] width 21 height 14
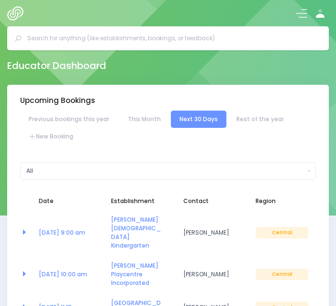
select select "5"
click at [68, 136] on link "New Booking" at bounding box center [51, 136] width 62 height 17
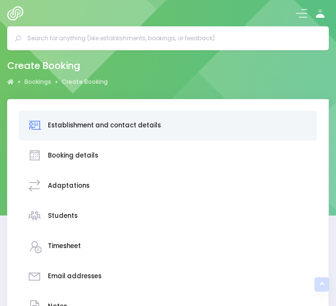
scroll to position [313, 0]
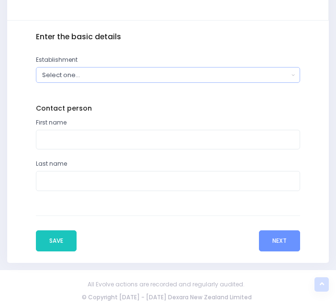
click at [80, 73] on div "Select one..." at bounding box center [165, 74] width 246 height 9
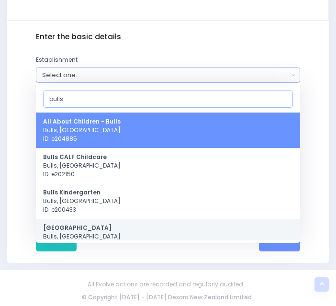
type input "bulls"
click at [68, 232] on span "Bulls Primary School Bulls, Central Region ID: e204879" at bounding box center [82, 237] width 78 height 26
select select "204879"
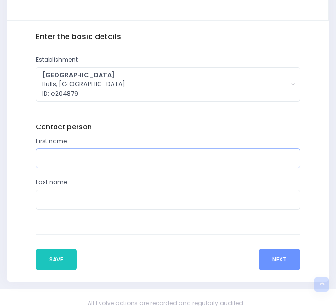
click at [78, 164] on input "text" at bounding box center [168, 158] width 264 height 20
type input "Jen"
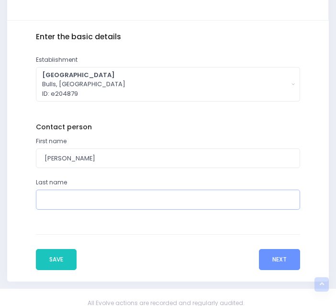
type input "Weir"
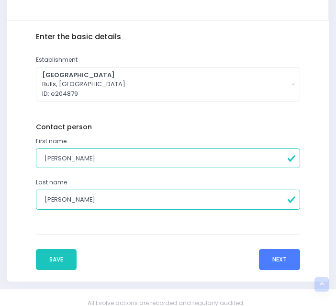
click at [284, 261] on button "Next" at bounding box center [279, 259] width 41 height 21
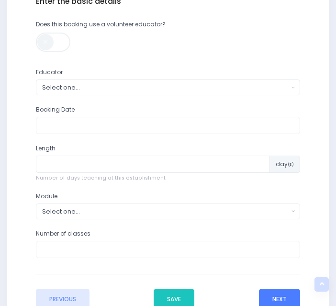
scroll to position [349, 0]
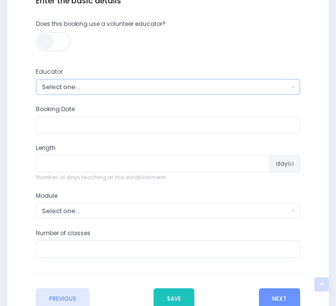
click at [95, 90] on div "Select one..." at bounding box center [165, 86] width 246 height 9
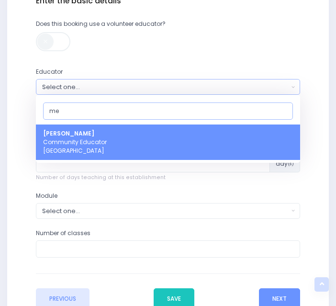
type input "me"
click at [78, 136] on strong "[PERSON_NAME]" at bounding box center [68, 133] width 51 height 8
select select "399566"
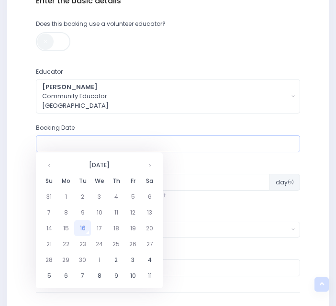
click at [79, 143] on input "text" at bounding box center [168, 143] width 264 height 17
click at [148, 163] on th at bounding box center [149, 165] width 17 height 16
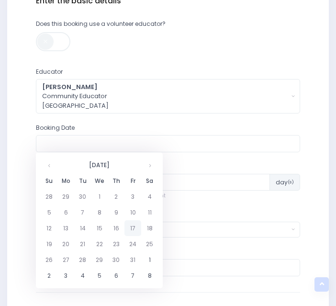
click at [134, 224] on td "17" at bounding box center [132, 228] width 17 height 16
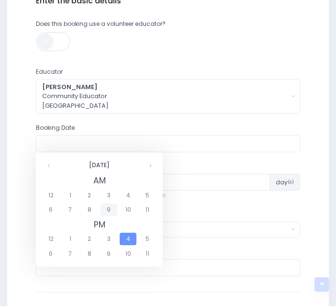
click at [108, 209] on span "9" at bounding box center [109, 209] width 17 height 12
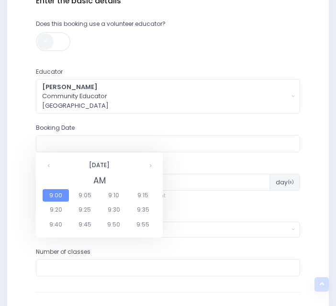
click at [59, 195] on span "9:00" at bounding box center [56, 195] width 27 height 12
type input "17/10/2025 09:00 AM"
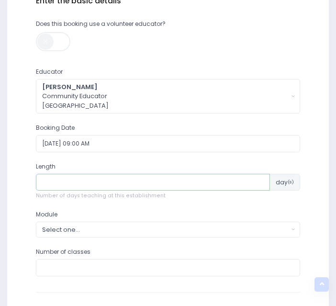
click at [82, 185] on input "number" at bounding box center [153, 182] width 234 height 17
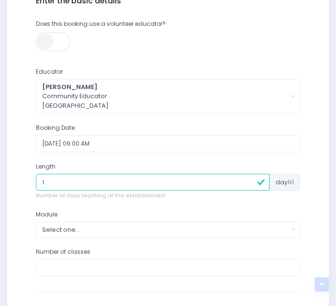
type input "1"
click at [73, 225] on div "Select one..." at bounding box center [165, 229] width 246 height 9
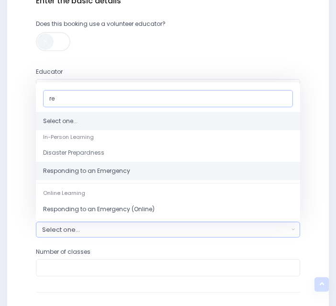
type input "re"
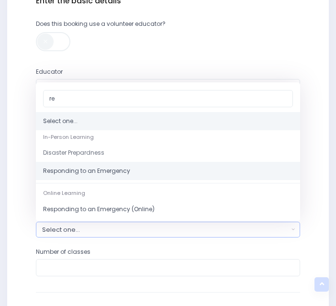
click at [74, 171] on span "Responding to an Emergency" at bounding box center [86, 171] width 87 height 9
select select "Responding to an Emergency"
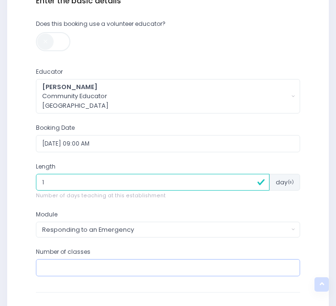
click at [78, 265] on input "number" at bounding box center [168, 267] width 264 height 17
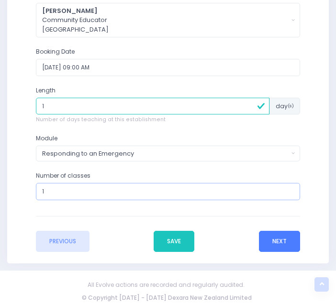
type input "1"
click at [282, 239] on button "Next" at bounding box center [279, 241] width 41 height 21
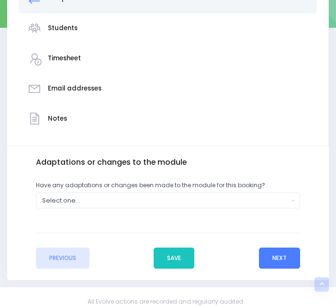
scroll to position [205, 0]
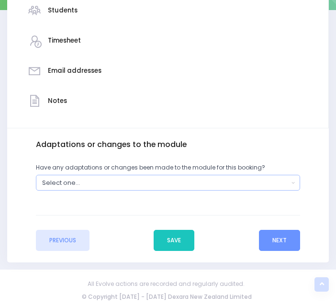
click at [126, 182] on div "Select one..." at bounding box center [165, 182] width 246 height 9
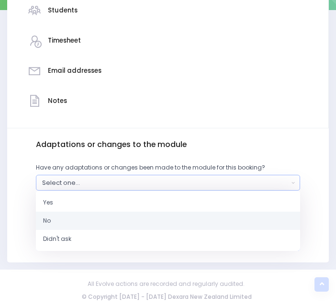
click at [63, 223] on link "No" at bounding box center [168, 221] width 264 height 18
select select "No"
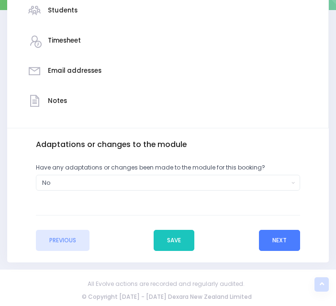
click at [281, 236] on button "Next" at bounding box center [279, 240] width 41 height 21
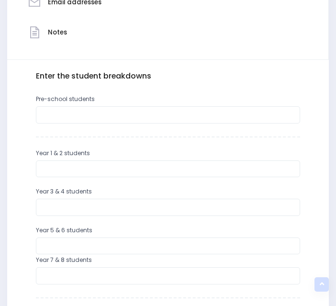
scroll to position [274, 0]
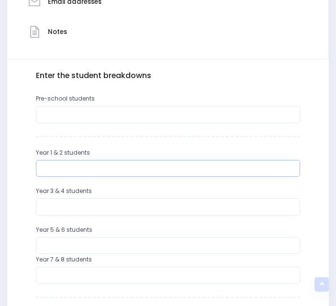
click at [103, 169] on input "number" at bounding box center [168, 168] width 264 height 17
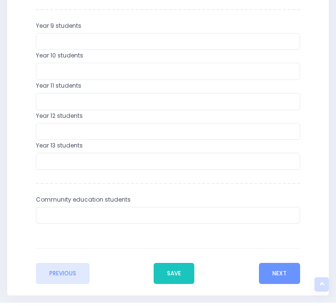
scroll to position [562, 0]
type input "19"
click at [273, 268] on button "Next" at bounding box center [279, 272] width 41 height 21
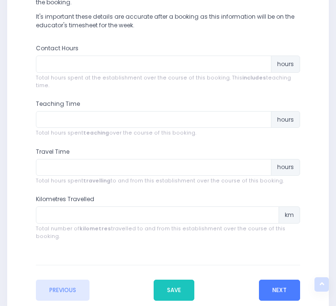
scroll to position [368, 0]
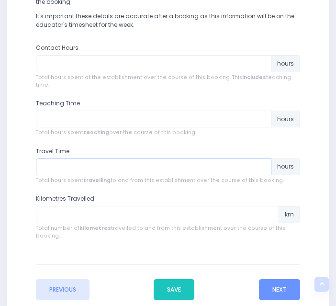
click at [112, 162] on input "number" at bounding box center [153, 166] width 235 height 17
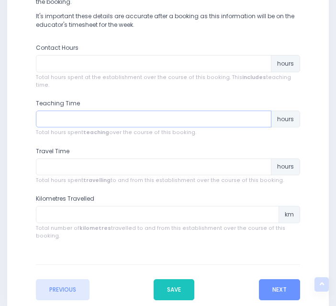
click at [79, 113] on input "number" at bounding box center [153, 119] width 235 height 17
type input ".75"
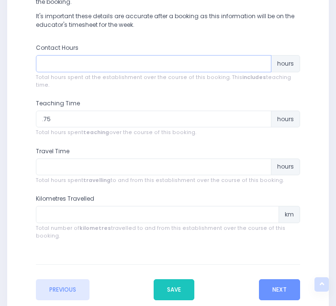
click at [94, 61] on input "number" at bounding box center [153, 63] width 235 height 17
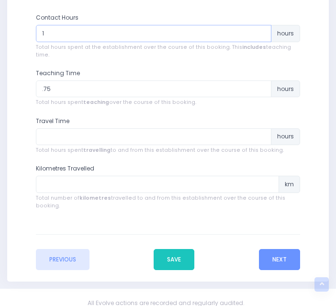
scroll to position [399, 0]
type input "1"
click at [280, 248] on button "Next" at bounding box center [279, 258] width 41 height 21
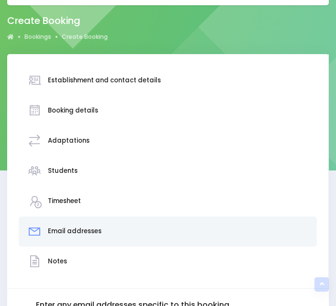
scroll to position [0, 0]
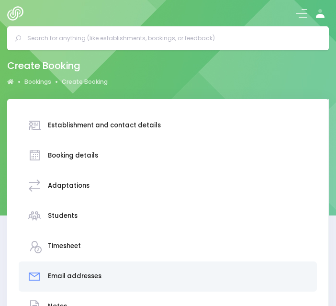
click at [126, 241] on div "Timesheet" at bounding box center [167, 246] width 281 height 22
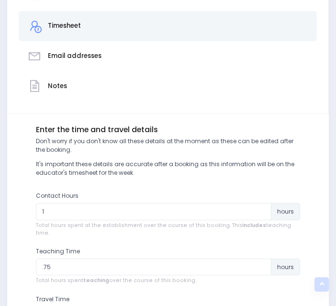
scroll to position [402, 0]
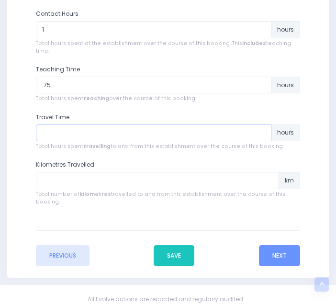
click at [93, 124] on input "number" at bounding box center [153, 132] width 235 height 17
type input "0"
click at [95, 172] on input "number" at bounding box center [157, 180] width 243 height 17
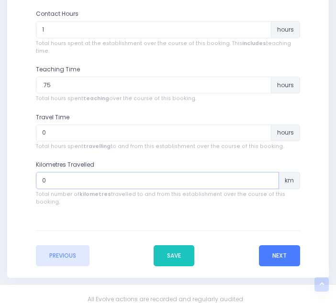
type input "0"
click at [282, 245] on button "Next" at bounding box center [279, 255] width 41 height 21
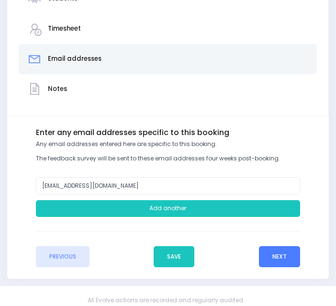
scroll to position [218, 0]
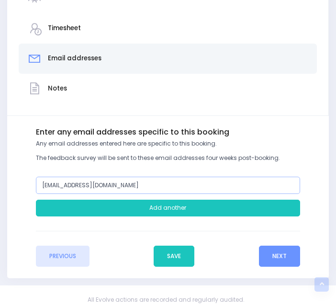
drag, startPoint x: 59, startPoint y: 184, endPoint x: 25, endPoint y: 191, distance: 34.3
click at [25, 191] on div "Enter the basic details Establishment Select one... ** Do not use, double up **…" at bounding box center [168, 196] width 311 height 139
type input "[EMAIL_ADDRESS][DOMAIN_NAME]"
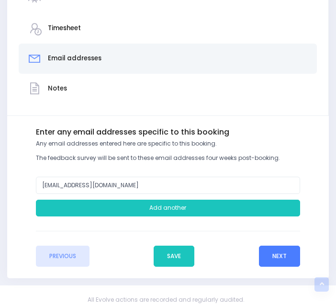
click at [280, 254] on button "Next" at bounding box center [279, 256] width 41 height 21
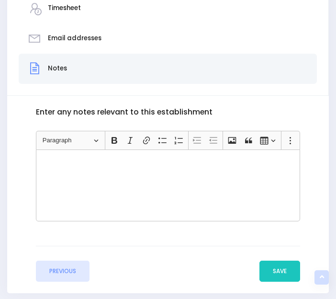
scroll to position [239, 0]
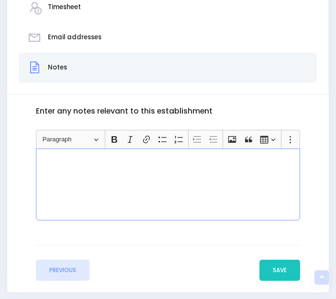
click at [124, 184] on div "Rich Text Editor, main" at bounding box center [168, 184] width 264 height 72
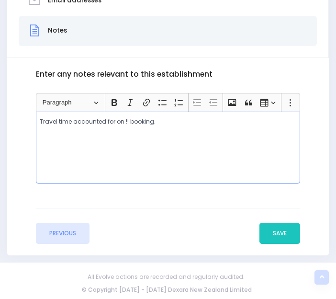
click at [126, 119] on p "Travel time accounted for on !! booking." at bounding box center [168, 121] width 256 height 9
click at [291, 235] on button "Save" at bounding box center [279, 233] width 41 height 21
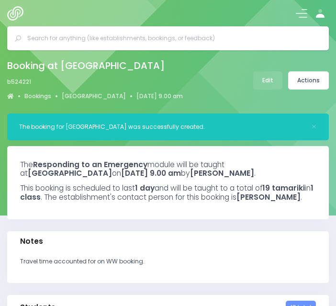
select select "5"
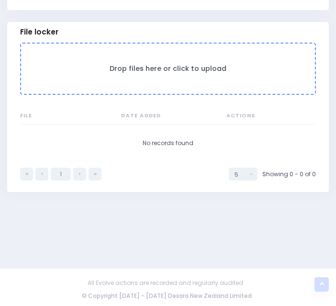
scroll to position [761, 0]
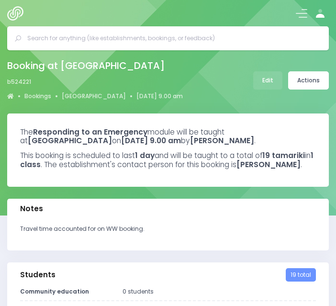
select select "5"
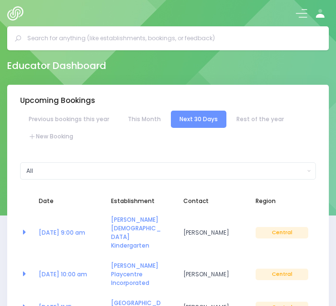
select select "5"
click at [65, 140] on link "New Booking" at bounding box center [51, 136] width 62 height 17
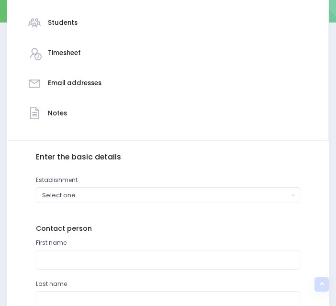
scroll to position [302, 0]
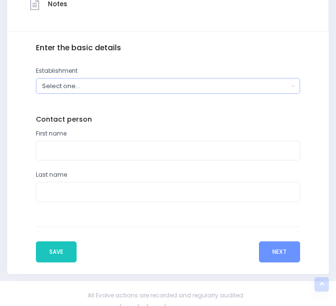
click at [71, 88] on div "Select one..." at bounding box center [165, 85] width 246 height 9
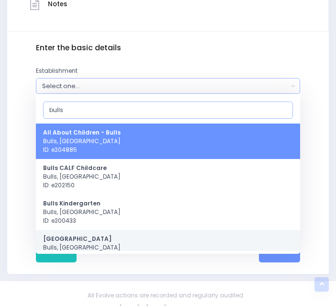
type input "bulls"
click at [80, 237] on strong "[GEOGRAPHIC_DATA]" at bounding box center [77, 239] width 68 height 8
select select "204879"
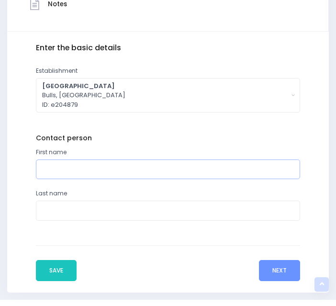
click at [88, 159] on input "text" at bounding box center [168, 169] width 264 height 20
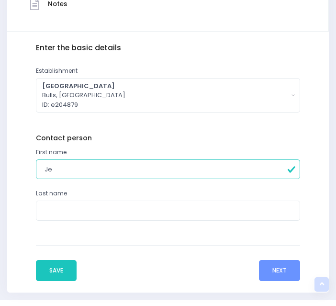
type input "[PERSON_NAME]"
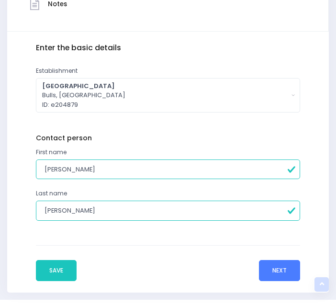
click at [289, 266] on button "Next" at bounding box center [279, 270] width 41 height 21
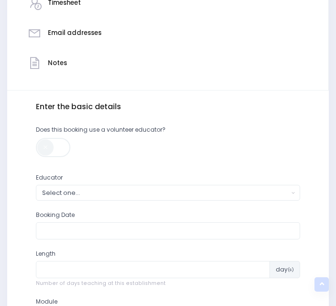
scroll to position [330, 0]
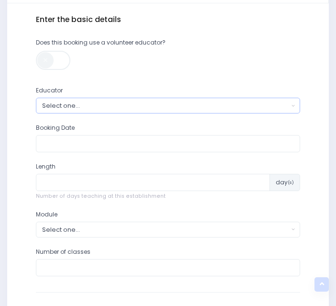
click at [96, 103] on div "Select one..." at bounding box center [165, 105] width 246 height 9
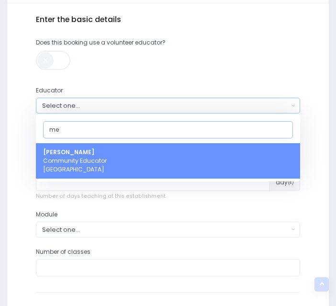
type input "me"
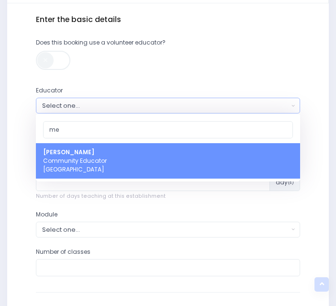
click at [81, 163] on span "[PERSON_NAME] Community Educator [GEOGRAPHIC_DATA]" at bounding box center [75, 161] width 64 height 26
select select "399566"
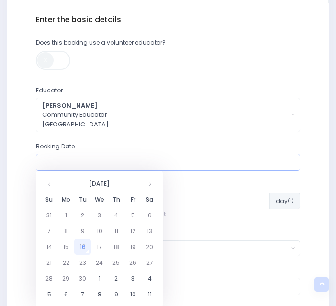
click at [83, 162] on input "text" at bounding box center [168, 162] width 264 height 17
click at [154, 183] on th at bounding box center [149, 184] width 17 height 16
click at [133, 263] on td "24" at bounding box center [132, 263] width 17 height 16
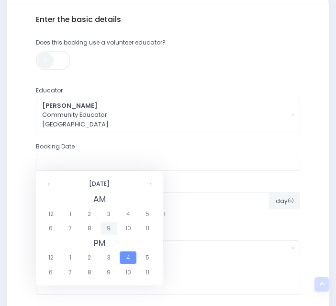
click at [108, 229] on span "9" at bounding box center [109, 228] width 17 height 12
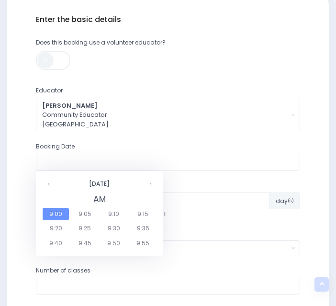
click at [54, 214] on span "9:00" at bounding box center [56, 214] width 27 height 12
type input "[DATE] 09:00 AM"
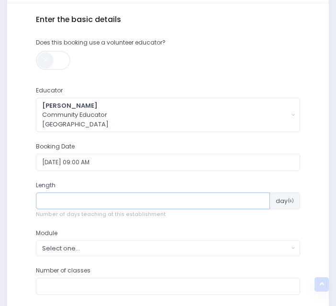
click at [77, 198] on input "number" at bounding box center [153, 200] width 234 height 17
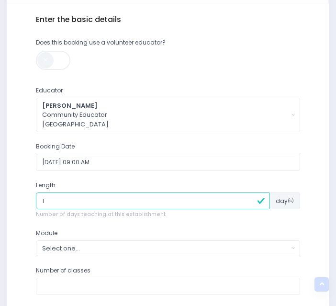
type input "1"
click at [85, 247] on div "Select one..." at bounding box center [165, 248] width 246 height 9
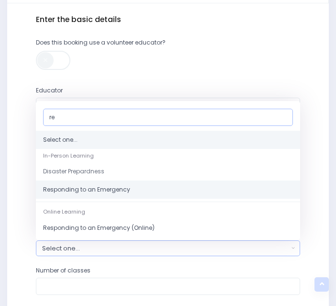
type input "re"
click at [90, 185] on span "Responding to an Emergency" at bounding box center [86, 189] width 87 height 9
select select "Responding to an Emergency"
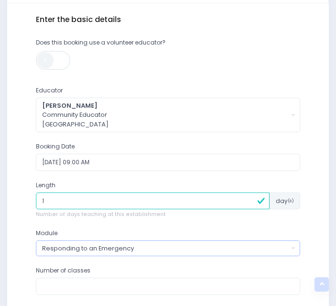
scroll to position [406, 0]
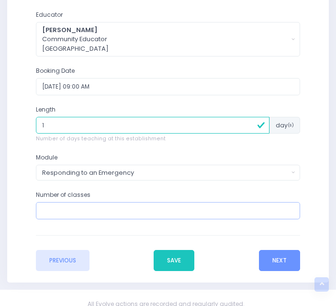
click at [76, 211] on input "number" at bounding box center [168, 210] width 264 height 17
type input "1"
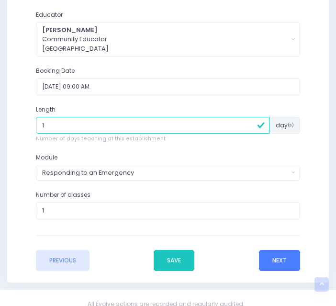
click at [281, 260] on button "Next" at bounding box center [279, 260] width 41 height 21
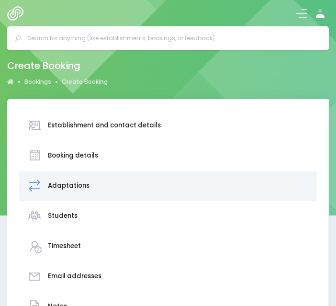
scroll to position [205, 0]
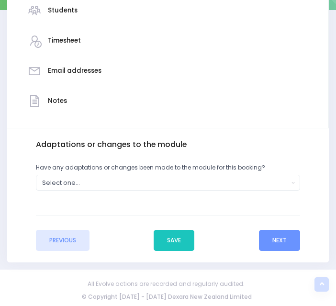
click at [73, 173] on div "Have any adaptations or changes been made to the module for this booking? Yes N…" at bounding box center [168, 176] width 264 height 27
click at [72, 179] on div "Select one..." at bounding box center [165, 182] width 246 height 9
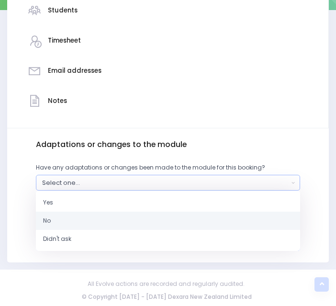
click at [66, 214] on link "No" at bounding box center [168, 221] width 264 height 18
select select "No"
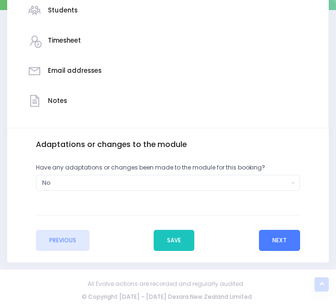
click at [287, 241] on button "Next" at bounding box center [279, 240] width 41 height 21
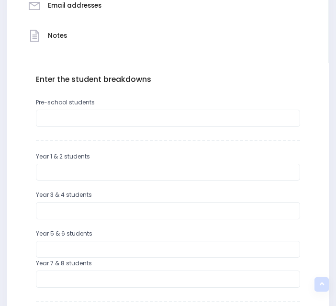
scroll to position [271, 0]
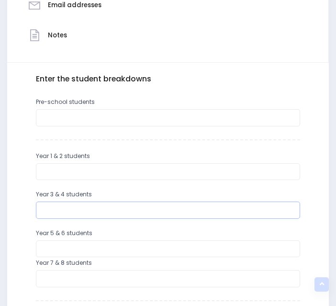
click at [78, 209] on input "number" at bounding box center [168, 209] width 264 height 17
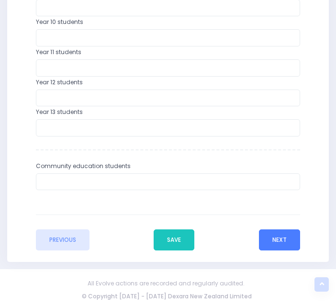
type input "22"
click at [281, 238] on button "Next" at bounding box center [279, 239] width 41 height 21
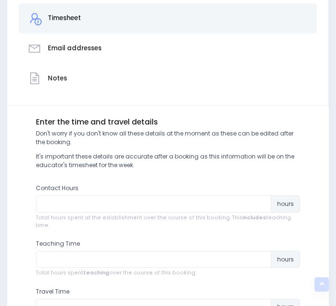
scroll to position [346, 0]
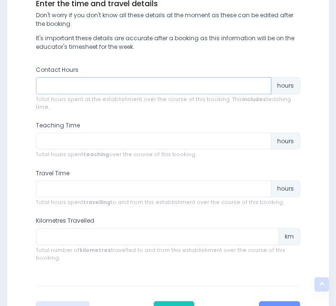
click at [100, 87] on input "number" at bounding box center [153, 85] width 235 height 17
type input "1.25"
click at [94, 133] on input "number" at bounding box center [153, 141] width 235 height 17
type input "1"
click at [79, 180] on input "number" at bounding box center [153, 188] width 235 height 17
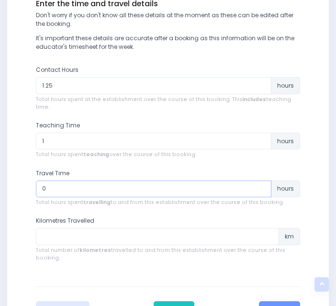
type input "0"
click at [84, 228] on input "number" at bounding box center [157, 236] width 243 height 17
type input "0"
click at [289, 301] on button "Next" at bounding box center [279, 311] width 41 height 21
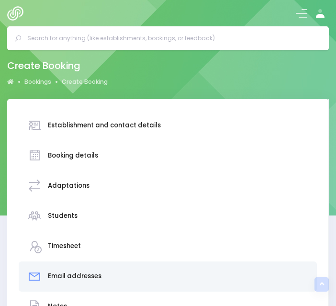
scroll to position [234, 0]
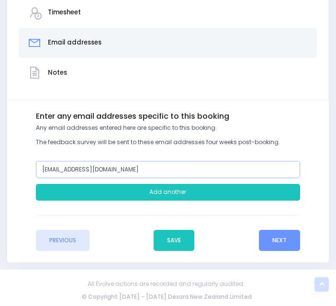
click at [57, 169] on input "[EMAIL_ADDRESS][DOMAIN_NAME]" at bounding box center [168, 169] width 264 height 17
drag, startPoint x: 57, startPoint y: 169, endPoint x: 22, endPoint y: 174, distance: 35.7
click at [22, 174] on div "Enter the basic details Establishment Select one... ** Do not use, double up **…" at bounding box center [168, 181] width 311 height 139
type input "[EMAIL_ADDRESS][DOMAIN_NAME]"
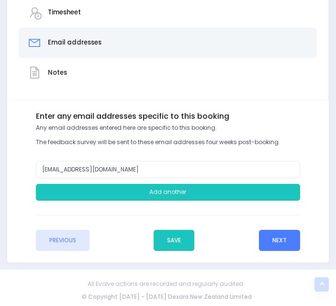
click at [282, 244] on button "Next" at bounding box center [279, 240] width 41 height 21
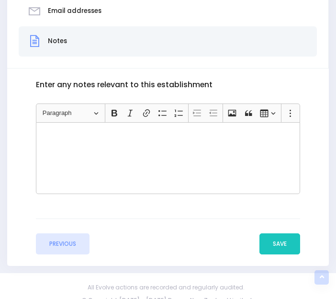
scroll to position [266, 0]
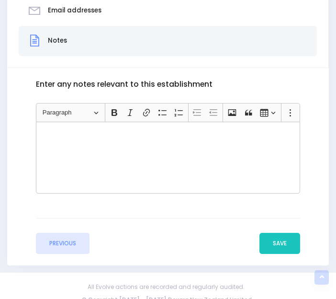
click at [145, 166] on div "Rich Text Editor, main" at bounding box center [168, 158] width 264 height 72
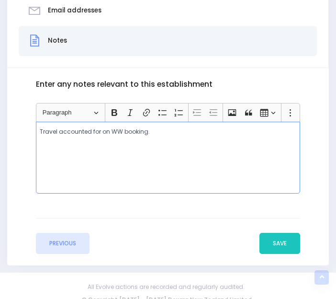
click at [108, 131] on p "Travel accounted for on WW booking." at bounding box center [168, 131] width 256 height 9
click at [279, 242] on button "Save" at bounding box center [279, 243] width 41 height 21
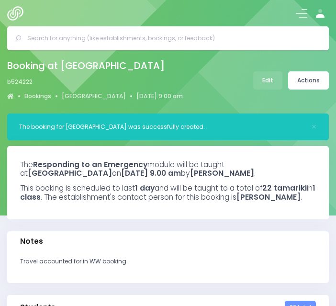
select select "5"
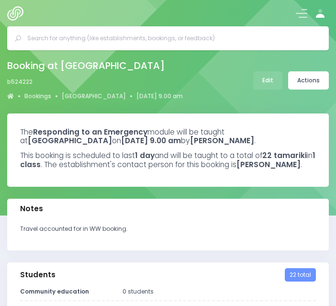
select select "5"
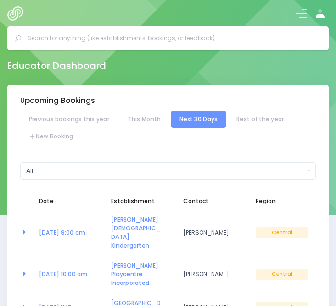
select select "5"
click at [41, 137] on link "New Booking" at bounding box center [51, 136] width 62 height 17
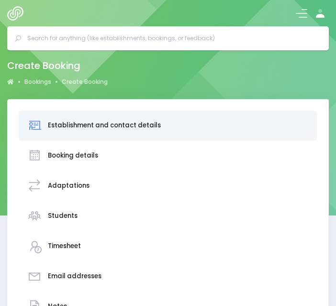
scroll to position [251, 0]
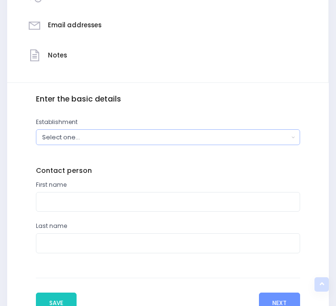
click at [63, 138] on div "Select one..." at bounding box center [165, 137] width 246 height 9
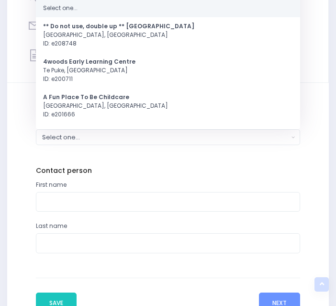
scroll to position [83, 0]
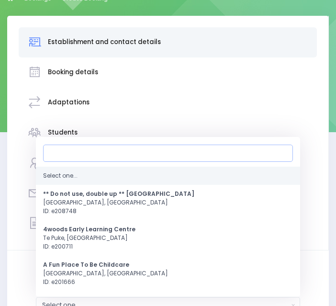
type input "j"
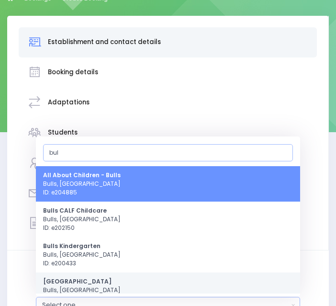
type input "bul"
click at [78, 288] on span "[GEOGRAPHIC_DATA], [GEOGRAPHIC_DATA] ID: e204879" at bounding box center [82, 290] width 78 height 26
select select "204879"
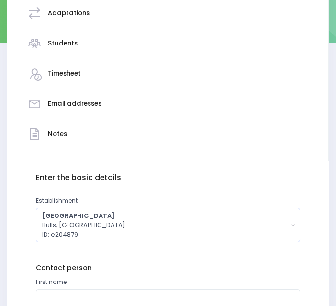
scroll to position [193, 0]
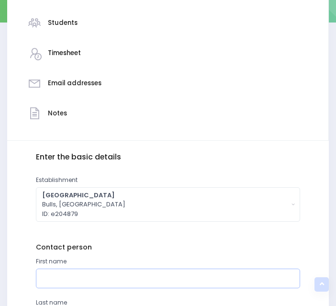
click at [60, 279] on input "text" at bounding box center [168, 278] width 264 height 20
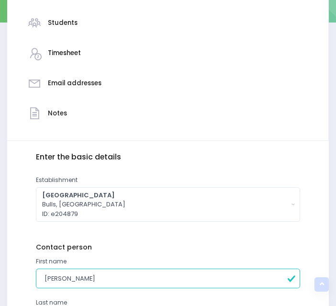
type input "[PERSON_NAME]"
type input "Weir"
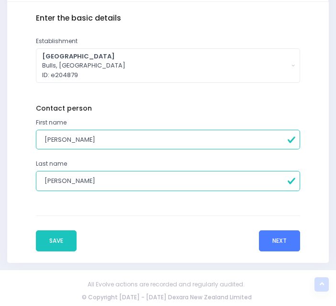
click at [280, 234] on button "Next" at bounding box center [279, 240] width 41 height 21
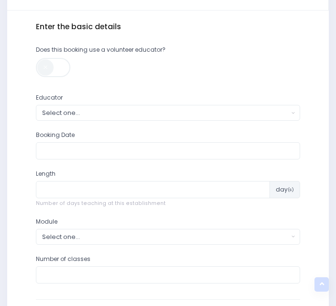
scroll to position [324, 0]
click at [86, 109] on div "Select one..." at bounding box center [165, 112] width 246 height 9
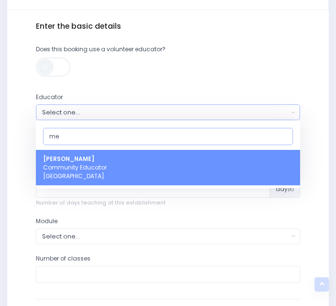
type input "me"
click at [90, 163] on span "Megan Lawton Community Educator Central Region" at bounding box center [75, 168] width 64 height 26
select select "399566"
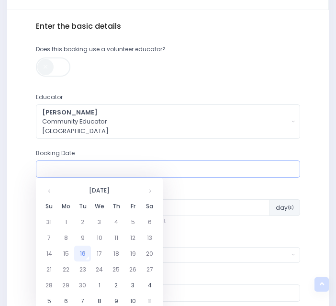
click at [92, 170] on input "text" at bounding box center [168, 168] width 264 height 17
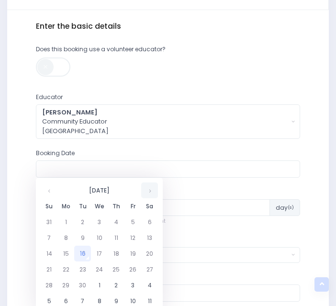
click at [151, 194] on th at bounding box center [149, 190] width 17 height 16
click at [132, 282] on td "31" at bounding box center [132, 285] width 17 height 16
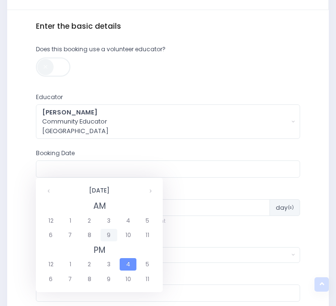
click at [107, 241] on span "9" at bounding box center [109, 235] width 17 height 12
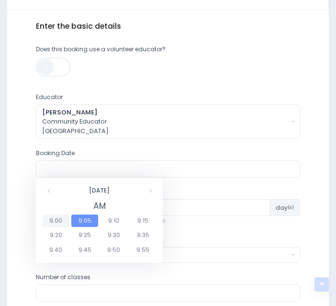
click at [47, 218] on span "9:00" at bounding box center [56, 220] width 27 height 12
type input "31/10/2025 09:00 AM"
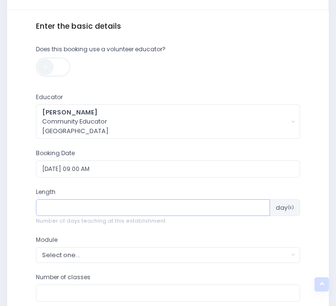
click at [60, 208] on input "number" at bounding box center [153, 207] width 234 height 17
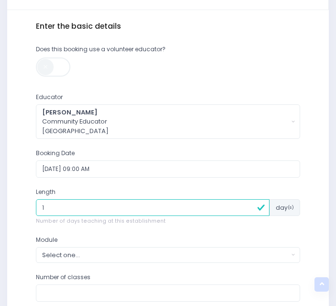
type input "1"
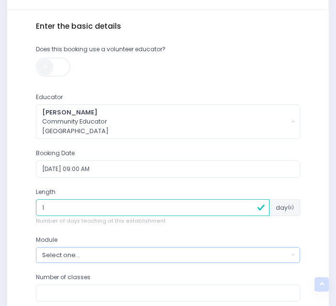
click at [67, 252] on div "Select one..." at bounding box center [165, 254] width 246 height 9
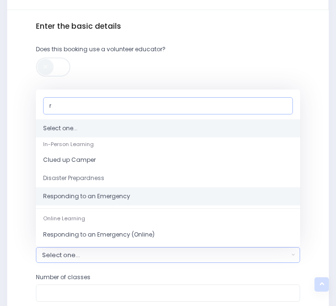
type input "r"
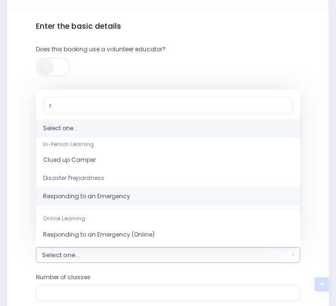
click at [76, 197] on span "Responding to an Emergency" at bounding box center [86, 196] width 87 height 9
select select "Responding to an Emergency"
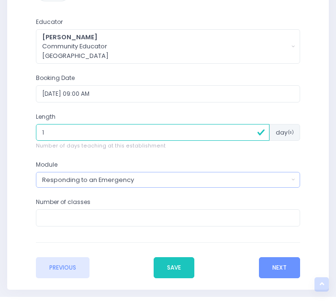
scroll to position [398, 0]
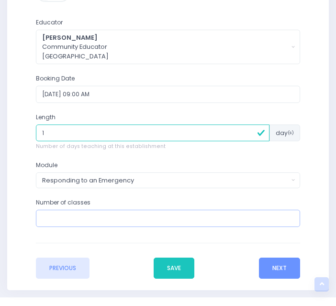
click at [74, 220] on input "number" at bounding box center [168, 218] width 264 height 17
type input "1"
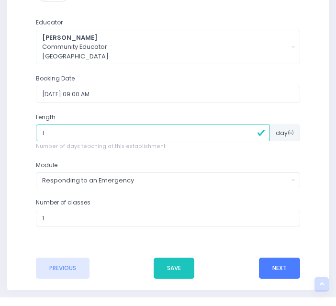
click at [286, 269] on button "Next" at bounding box center [279, 267] width 41 height 21
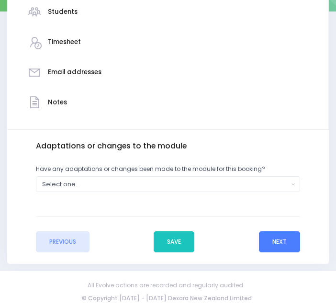
scroll to position [205, 0]
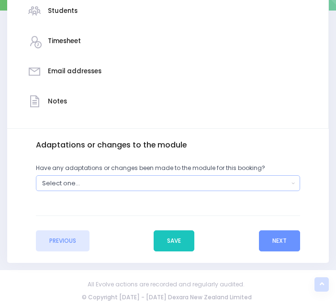
click at [154, 181] on div "Select one..." at bounding box center [165, 183] width 246 height 9
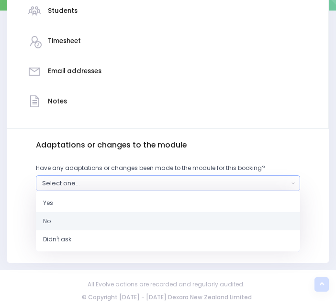
click at [90, 215] on link "No" at bounding box center [168, 221] width 264 height 18
select select "No"
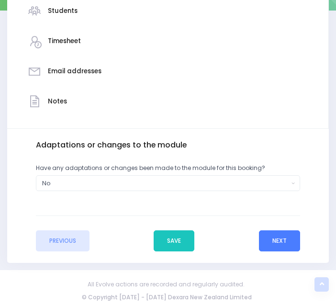
click at [279, 246] on button "Next" at bounding box center [279, 240] width 41 height 21
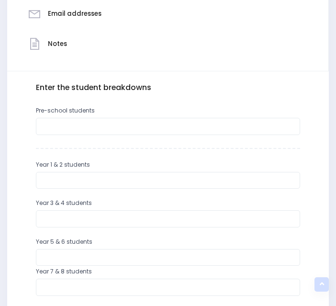
scroll to position [263, 0]
click at [96, 179] on input "number" at bounding box center [168, 179] width 264 height 17
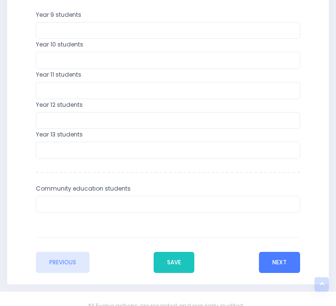
type input "21"
click at [278, 258] on button "Next" at bounding box center [279, 262] width 41 height 21
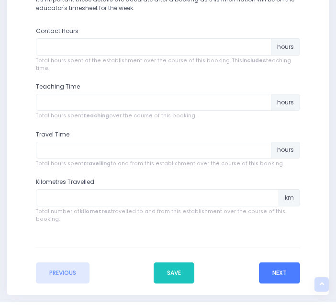
scroll to position [393, 0]
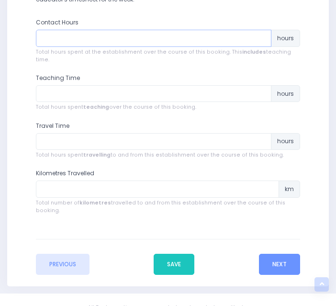
click at [79, 37] on input "number" at bounding box center [153, 38] width 235 height 17
type input "1"
click at [79, 87] on input "number" at bounding box center [153, 93] width 235 height 17
type input ".75"
click at [70, 184] on input "number" at bounding box center [157, 188] width 243 height 17
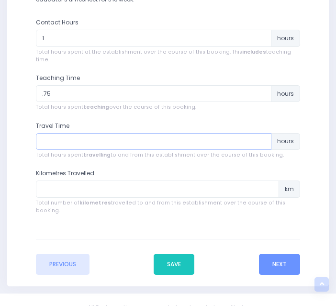
click at [59, 134] on input "number" at bounding box center [153, 141] width 235 height 17
type input "0"
click at [70, 183] on input "number" at bounding box center [157, 188] width 243 height 17
type input "0"
click at [282, 254] on button "Next" at bounding box center [279, 264] width 41 height 21
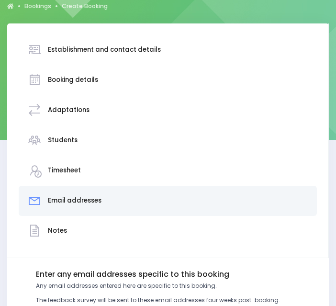
scroll to position [234, 0]
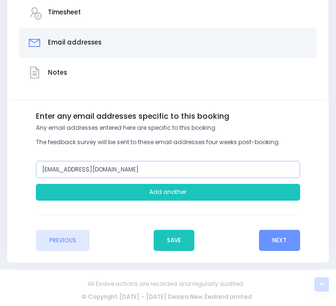
drag, startPoint x: 56, startPoint y: 170, endPoint x: 15, endPoint y: 169, distance: 40.7
click at [15, 169] on div "Enter the basic details Establishment Select one... ** Do not use, double up **…" at bounding box center [168, 181] width 311 height 139
type input "[EMAIL_ADDRESS][DOMAIN_NAME]"
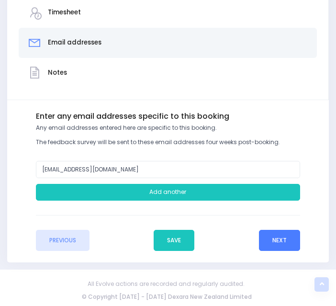
click at [285, 239] on button "Next" at bounding box center [279, 240] width 41 height 21
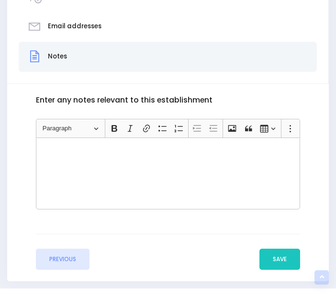
scroll to position [250, 0]
click at [168, 191] on div "Rich Text Editor, main" at bounding box center [168, 173] width 264 height 72
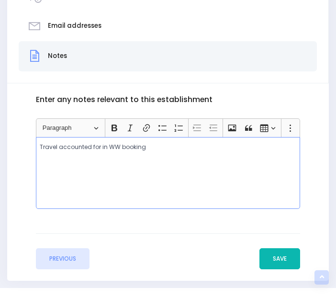
click at [271, 262] on button "Save" at bounding box center [279, 258] width 41 height 21
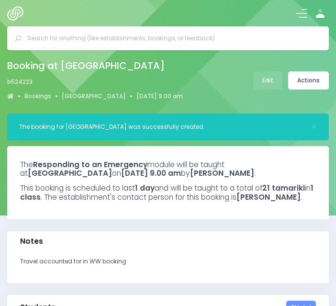
select select "5"
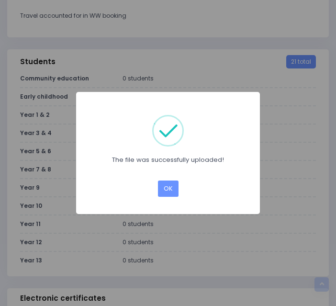
scroll to position [245, 0]
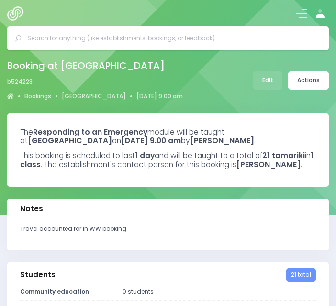
select select "5"
